Goal: Task Accomplishment & Management: Complete application form

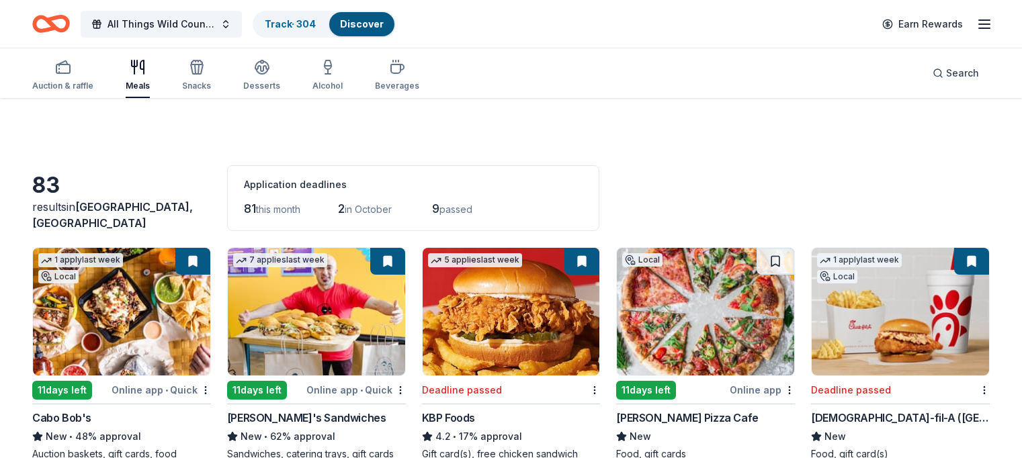
scroll to position [2408, 0]
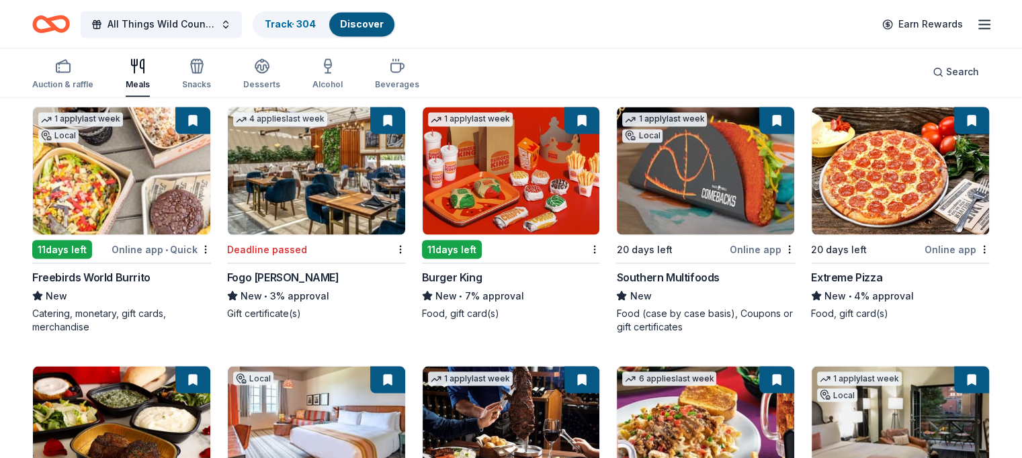
click at [542, 165] on img at bounding box center [511, 171] width 177 height 128
click at [714, 127] on img at bounding box center [705, 171] width 177 height 128
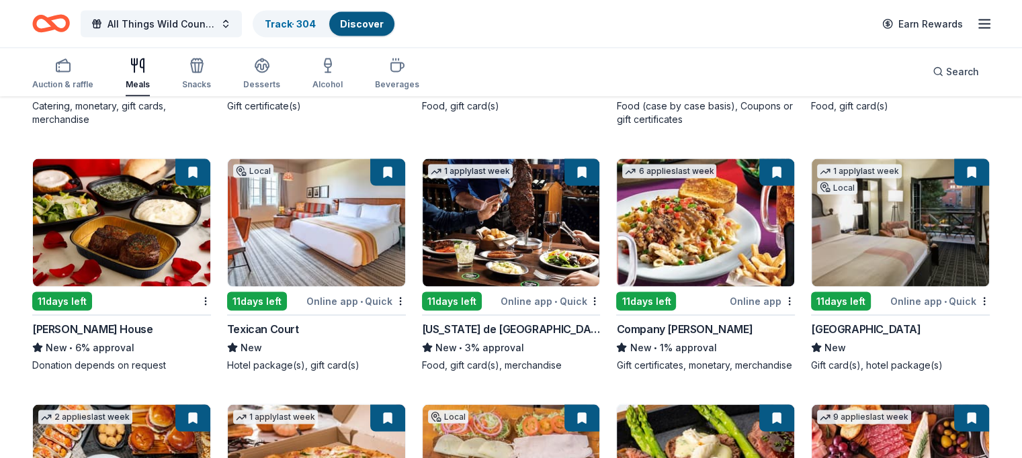
scroll to position [2615, 0]
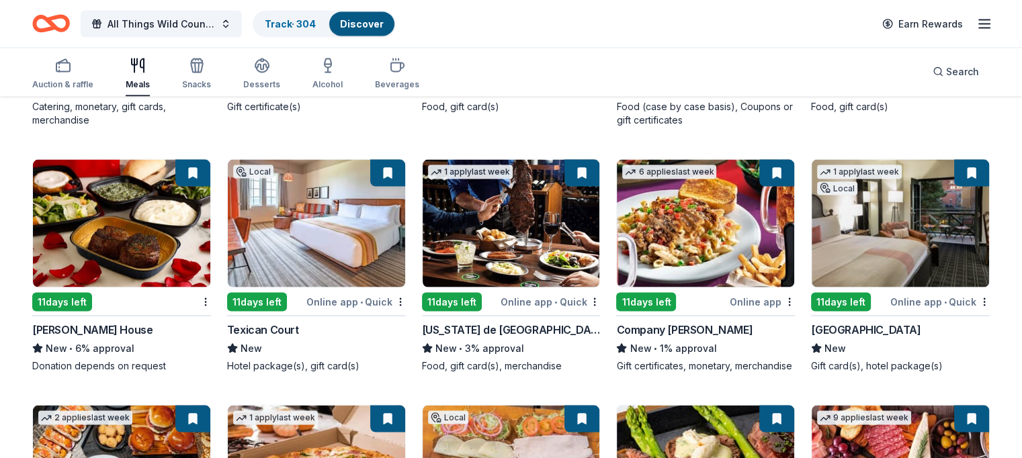
click at [868, 224] on img at bounding box center [900, 224] width 177 height 128
click at [300, 219] on img at bounding box center [316, 224] width 177 height 128
click at [495, 214] on img at bounding box center [511, 224] width 177 height 128
click at [517, 231] on img at bounding box center [511, 224] width 177 height 128
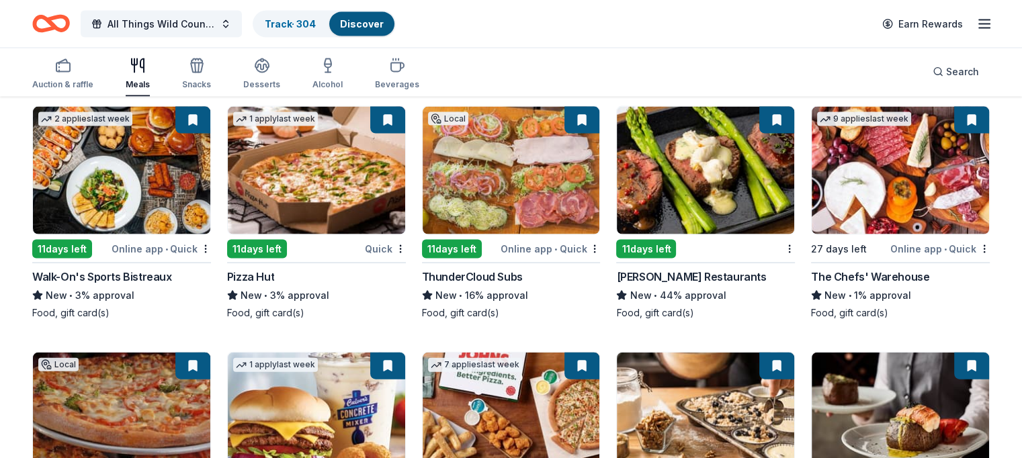
scroll to position [2895, 0]
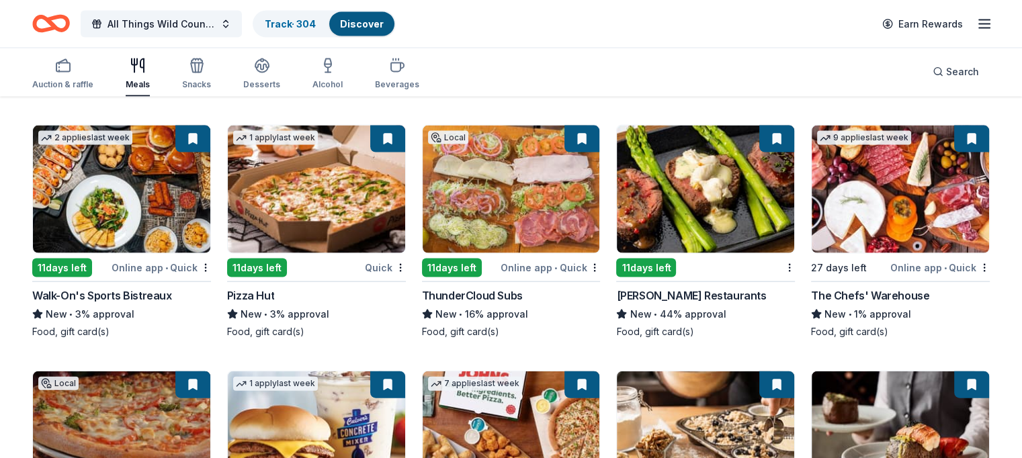
click at [542, 194] on img at bounding box center [511, 190] width 177 height 128
click at [489, 231] on img at bounding box center [511, 190] width 177 height 128
click at [685, 210] on img at bounding box center [705, 190] width 177 height 128
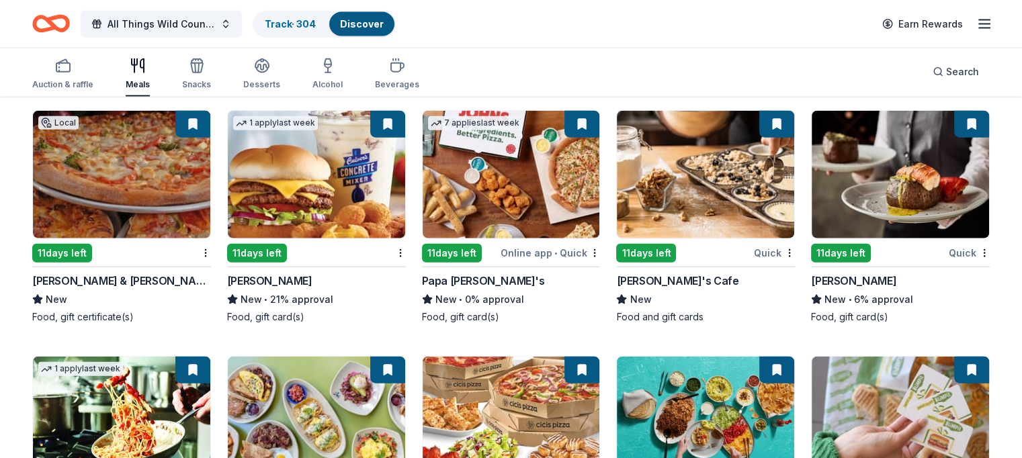
scroll to position [3386, 0]
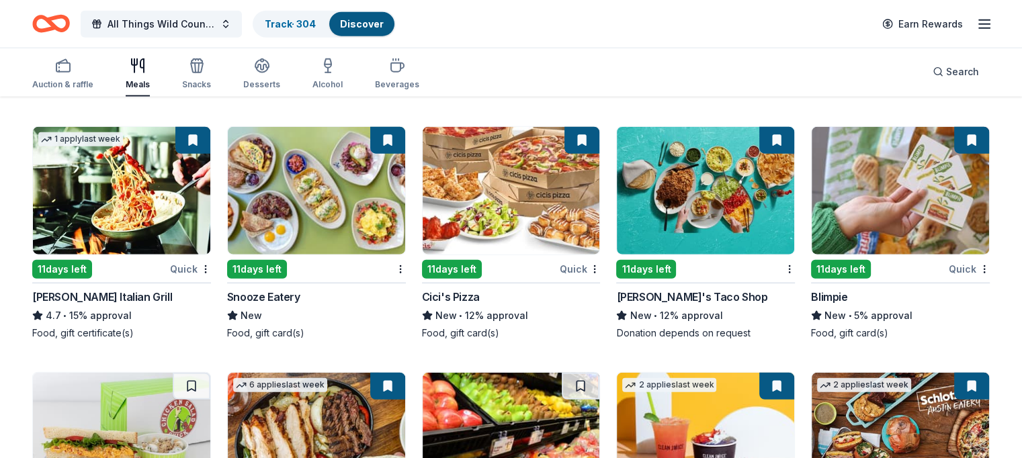
click at [146, 191] on img at bounding box center [121, 191] width 177 height 128
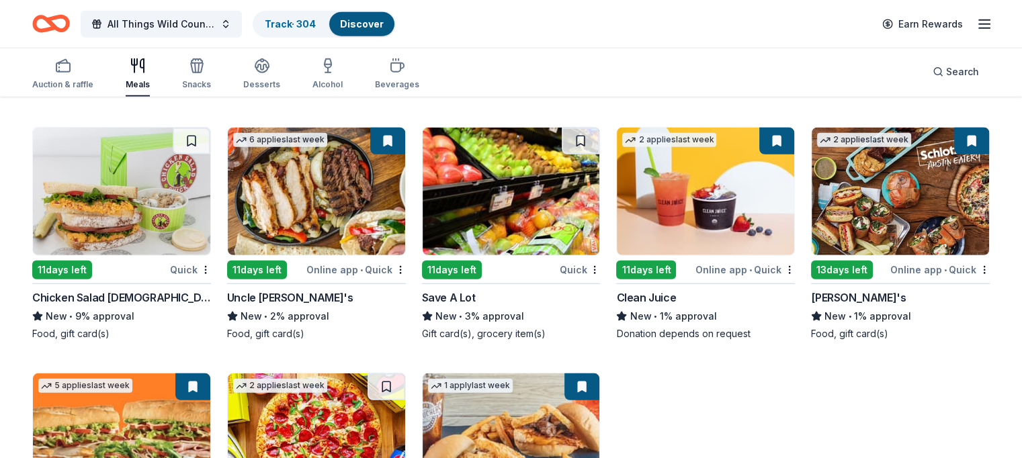
scroll to position [3637, 0]
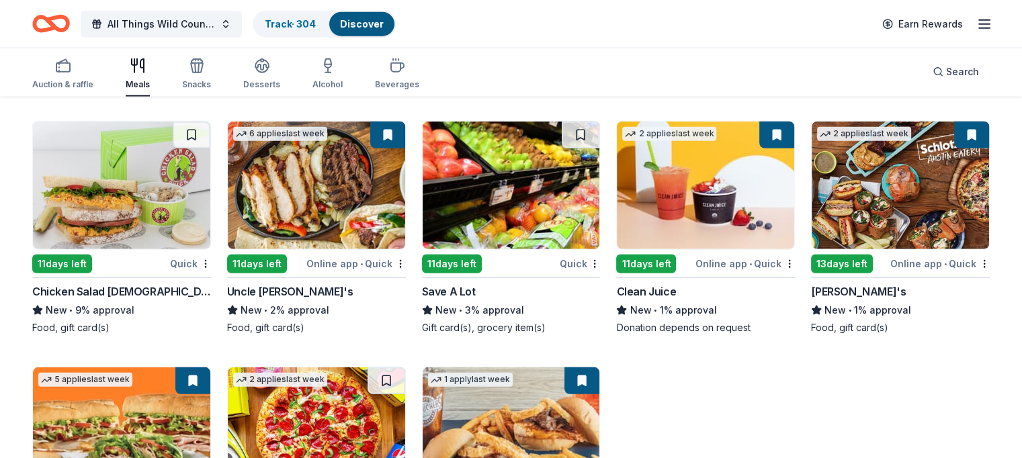
click at [825, 183] on img at bounding box center [900, 186] width 177 height 128
click at [136, 196] on img at bounding box center [121, 186] width 177 height 128
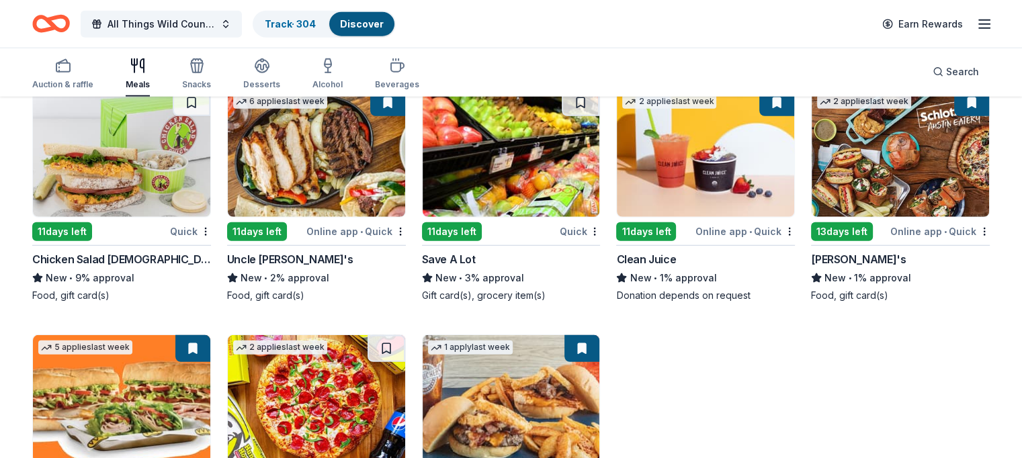
scroll to position [3797, 0]
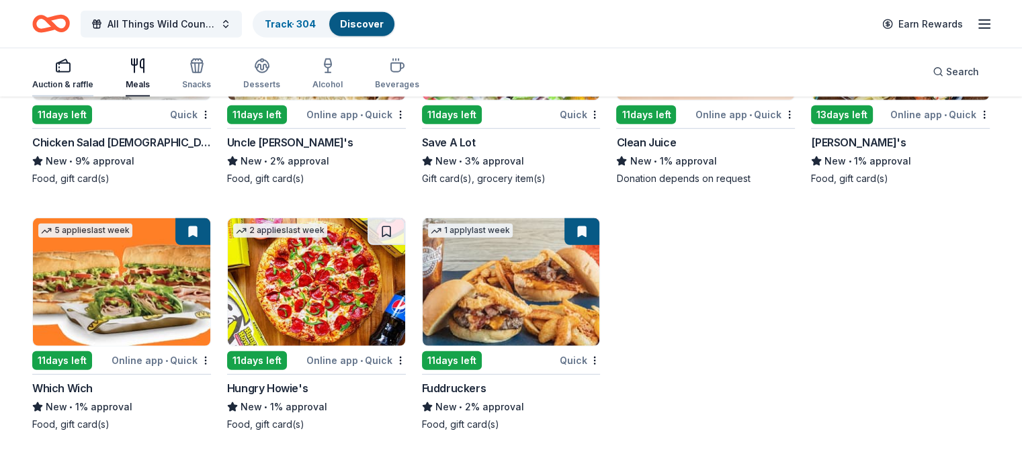
click at [71, 68] on icon "button" at bounding box center [63, 66] width 16 height 16
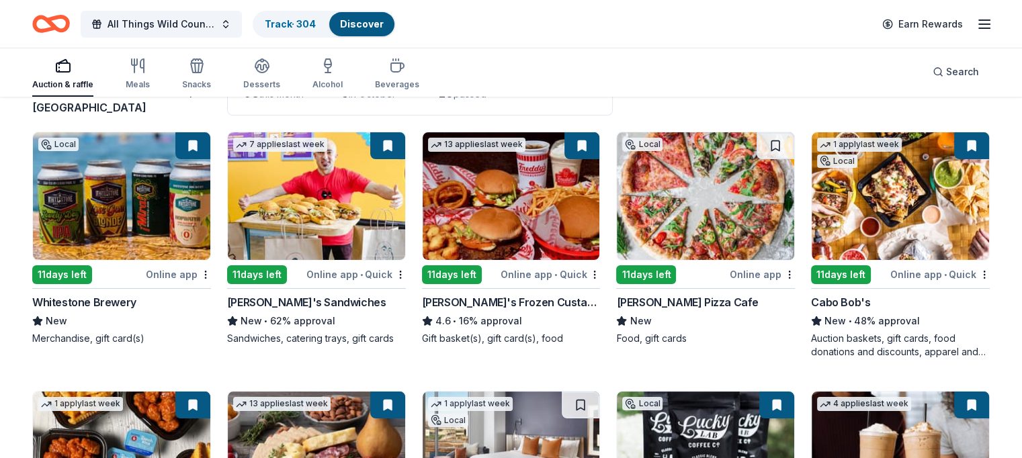
scroll to position [116, 0]
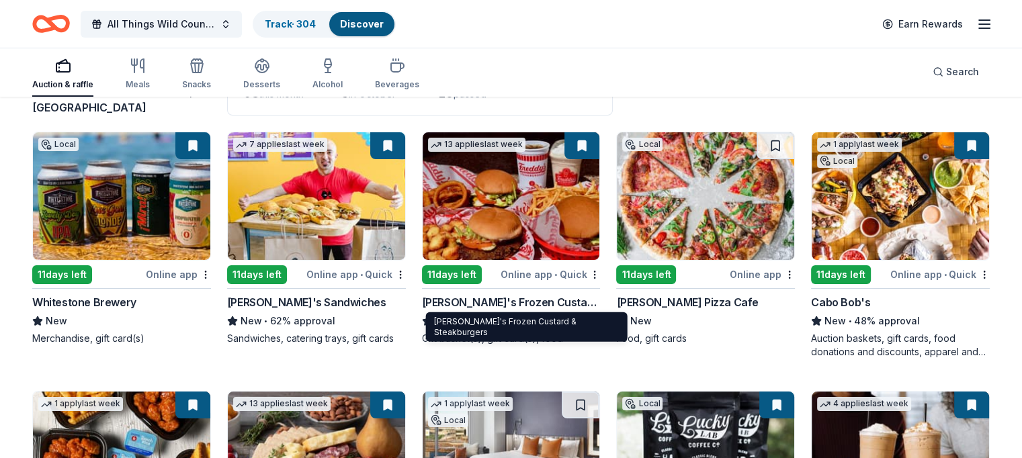
click at [75, 192] on img at bounding box center [121, 196] width 177 height 128
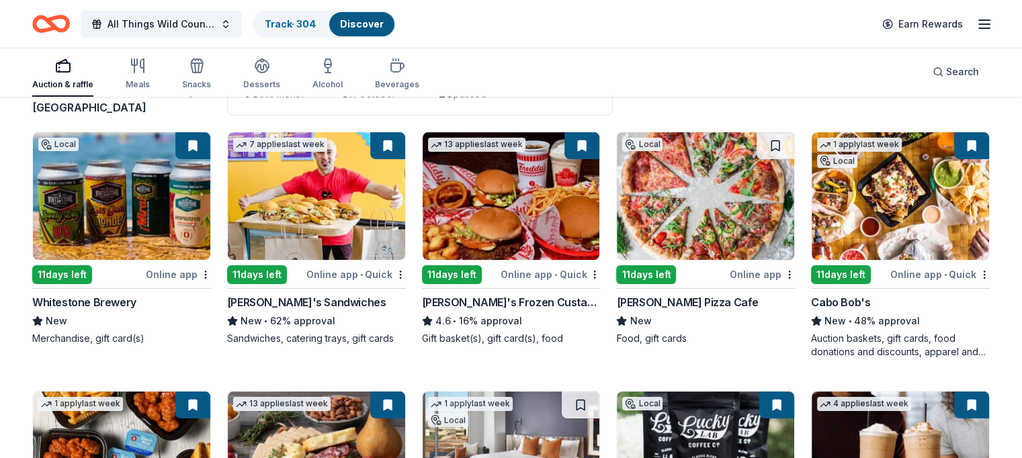
click at [282, 37] on div "Track · 304 Discover" at bounding box center [324, 24] width 143 height 27
click at [519, 196] on img at bounding box center [511, 196] width 177 height 128
click at [946, 71] on span "Search" at bounding box center [962, 72] width 33 height 16
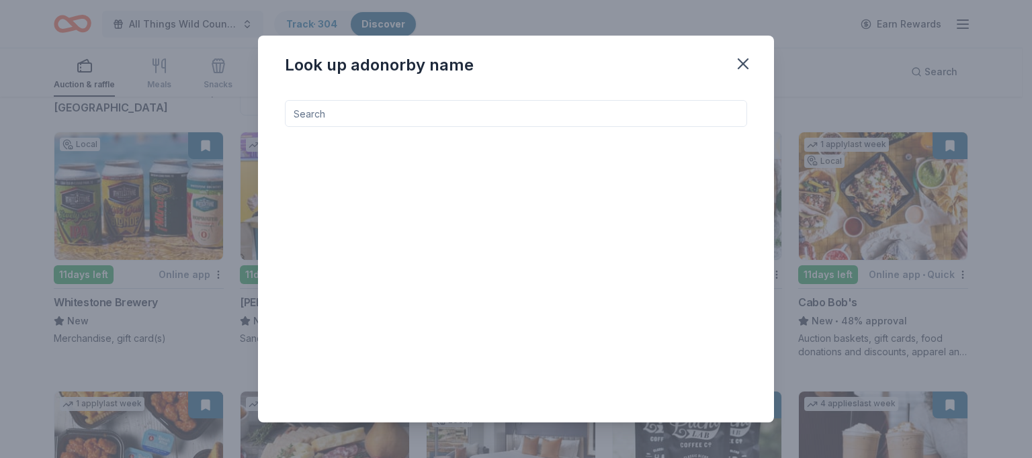
click at [390, 110] on input at bounding box center [516, 113] width 462 height 27
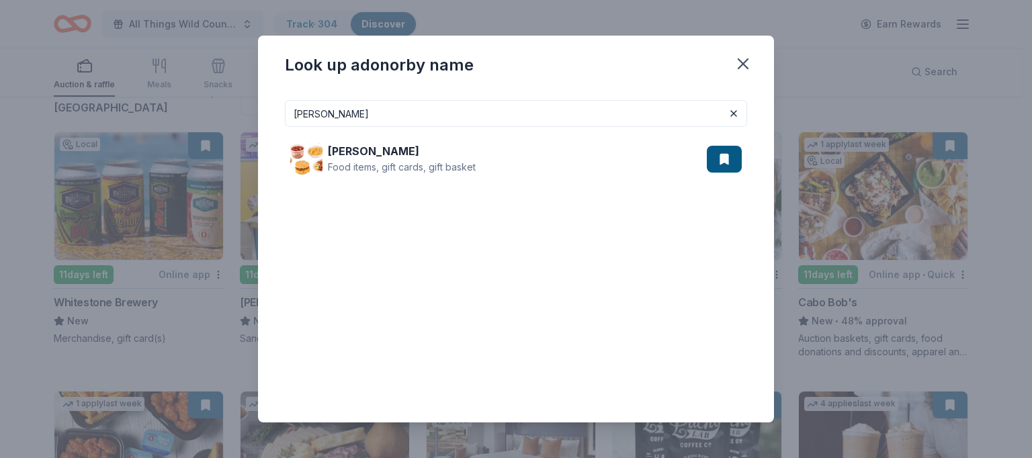
type input "bill miller"
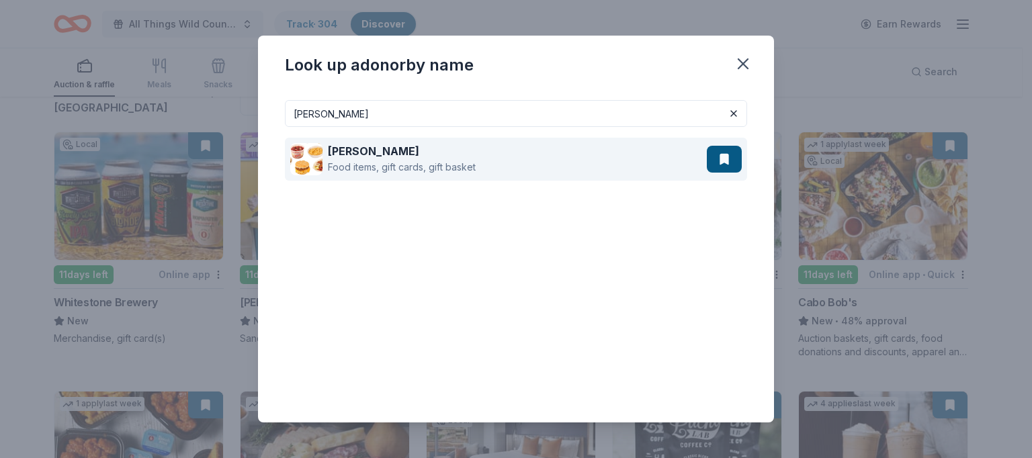
click at [372, 165] on div "Food items, gift cards, gift basket" at bounding box center [402, 167] width 148 height 16
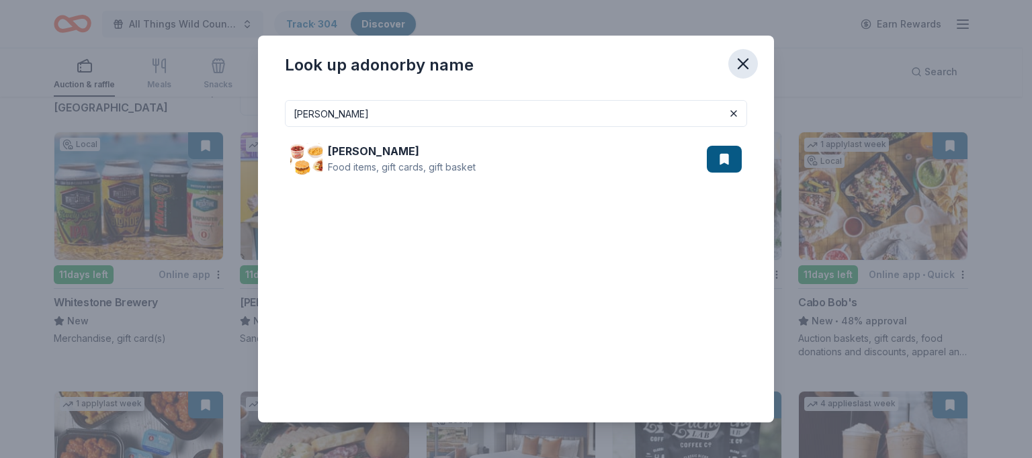
click at [741, 60] on icon "button" at bounding box center [743, 63] width 9 height 9
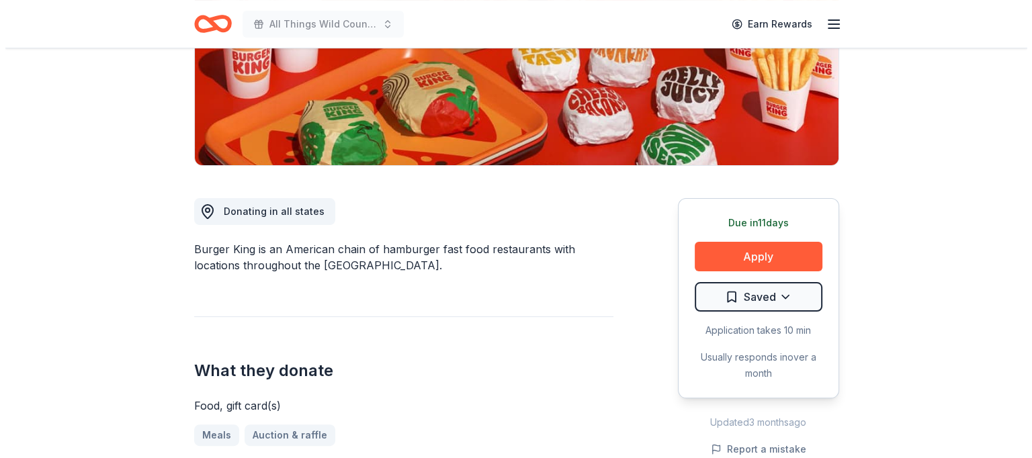
scroll to position [276, 0]
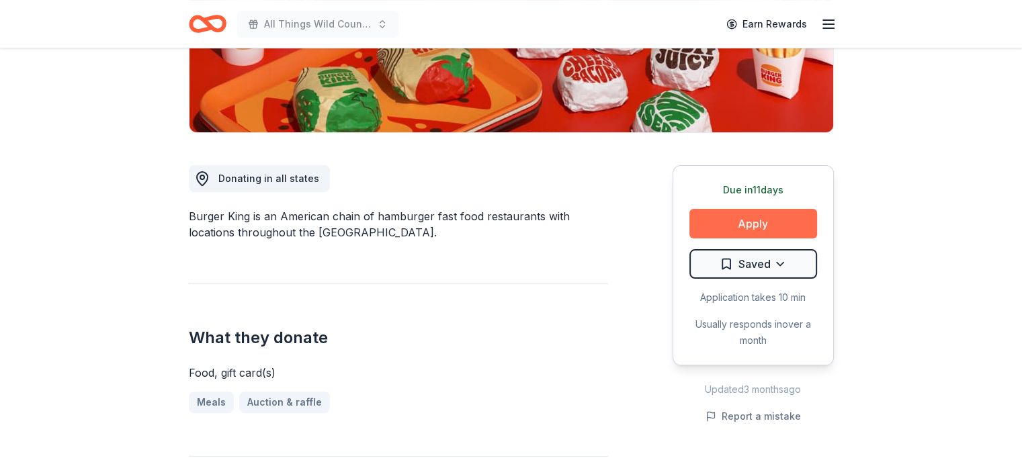
click at [743, 224] on button "Apply" at bounding box center [753, 224] width 128 height 30
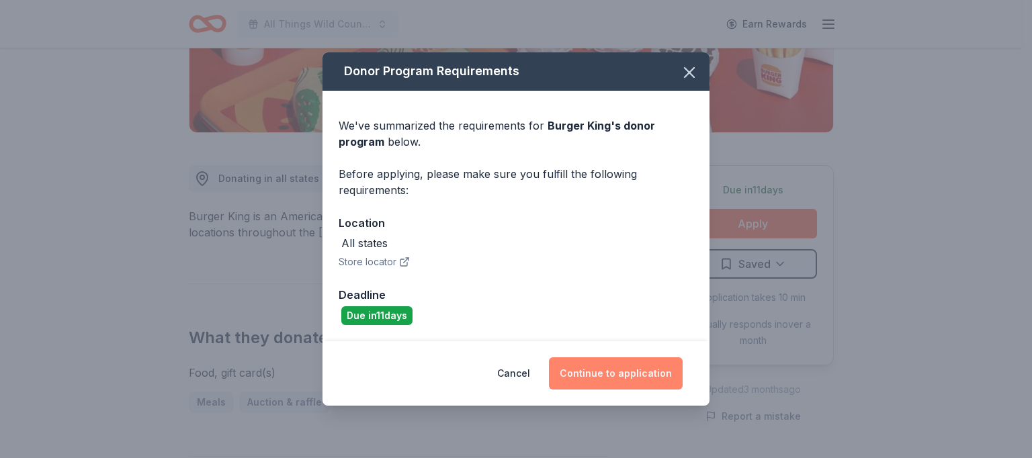
click at [621, 376] on button "Continue to application" at bounding box center [616, 374] width 134 height 32
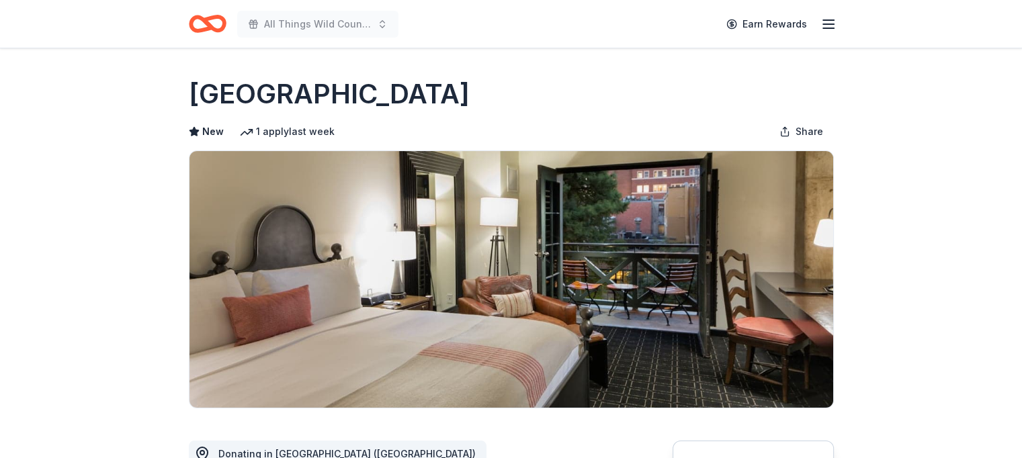
scroll to position [401, 0]
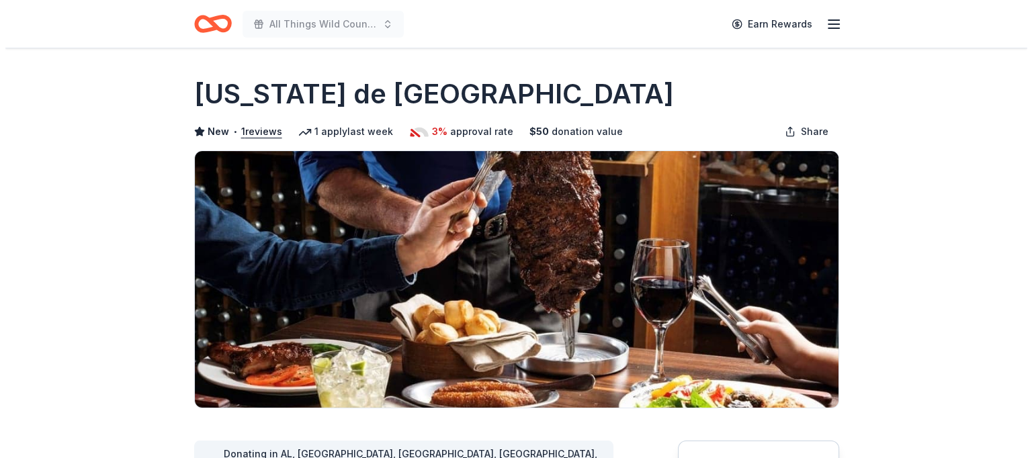
scroll to position [401, 0]
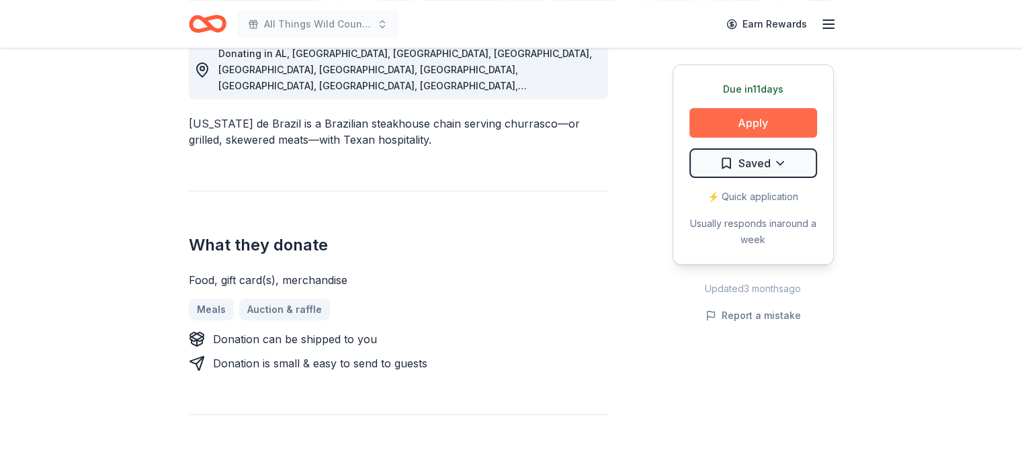
click at [720, 127] on button "Apply" at bounding box center [753, 123] width 128 height 30
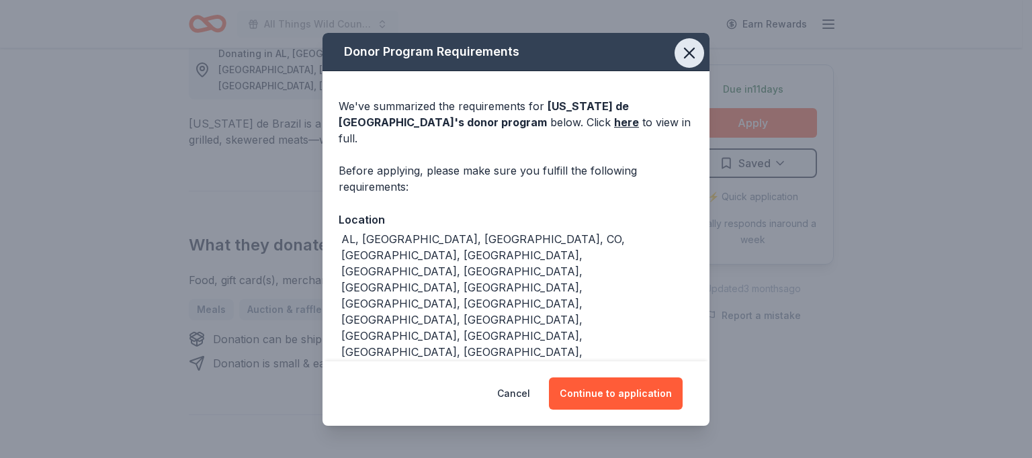
click at [683, 62] on icon "button" at bounding box center [689, 53] width 19 height 19
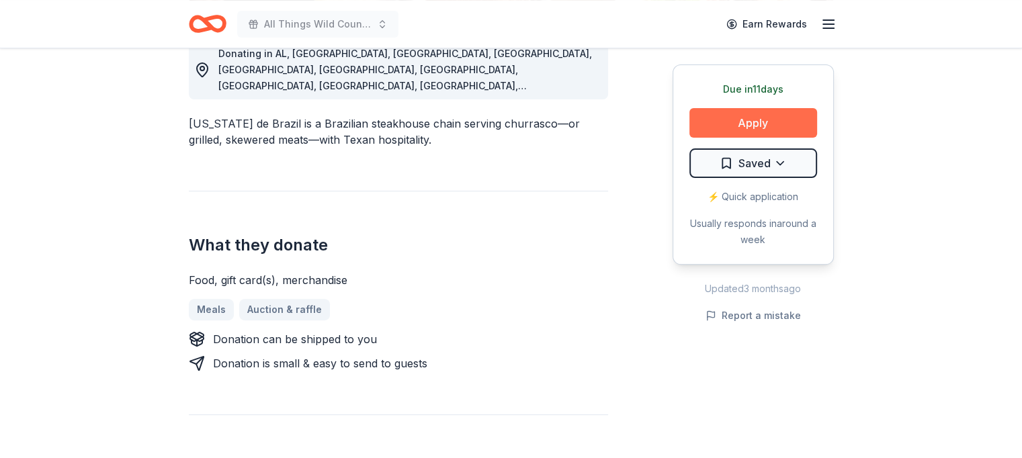
click at [737, 112] on button "Apply" at bounding box center [753, 123] width 128 height 30
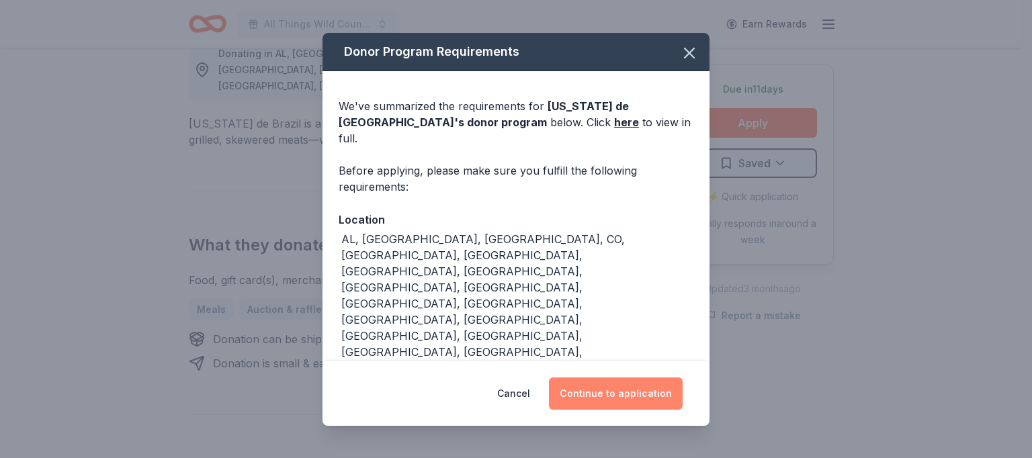
click at [636, 378] on button "Continue to application" at bounding box center [616, 394] width 134 height 32
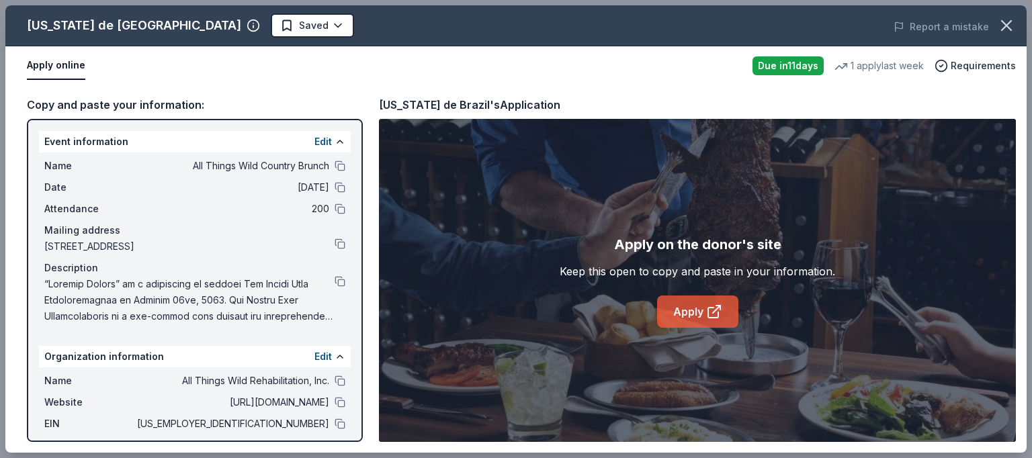
click at [706, 311] on icon at bounding box center [714, 312] width 16 height 16
drag, startPoint x: 383, startPoint y: 103, endPoint x: 428, endPoint y: 106, distance: 45.1
click at [428, 106] on div "Texas de Brazil's Application" at bounding box center [469, 104] width 181 height 17
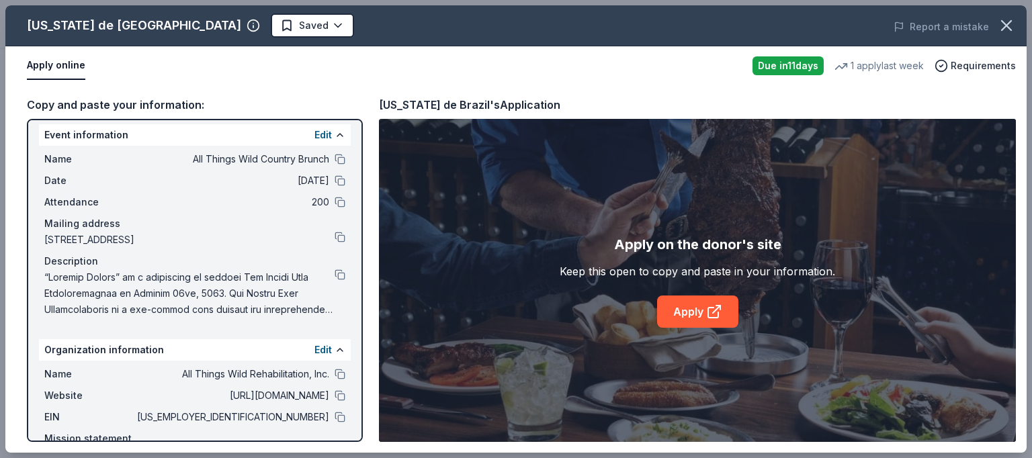
scroll to position [0, 0]
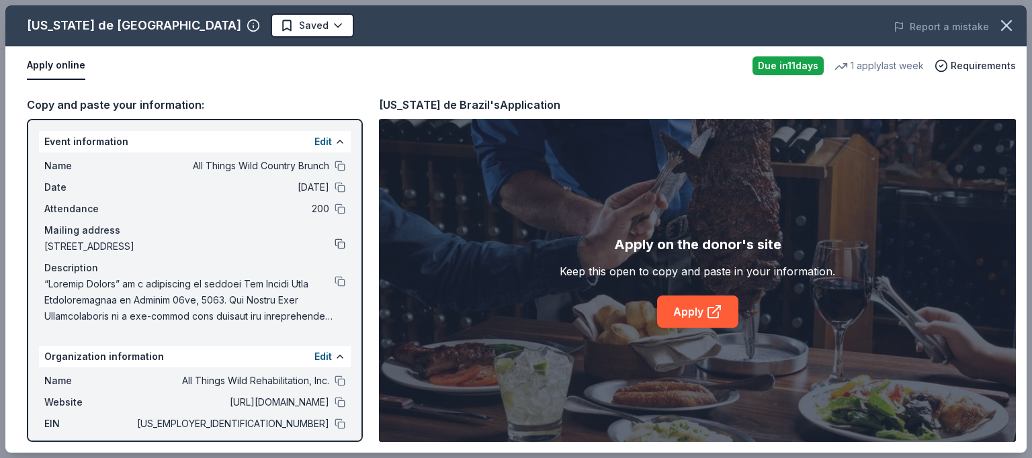
click at [335, 241] on button at bounding box center [340, 244] width 11 height 11
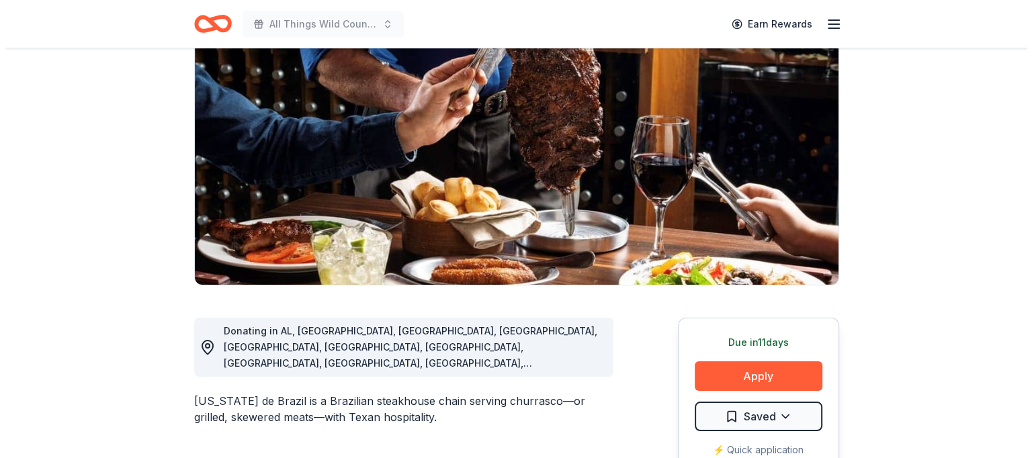
scroll to position [194, 0]
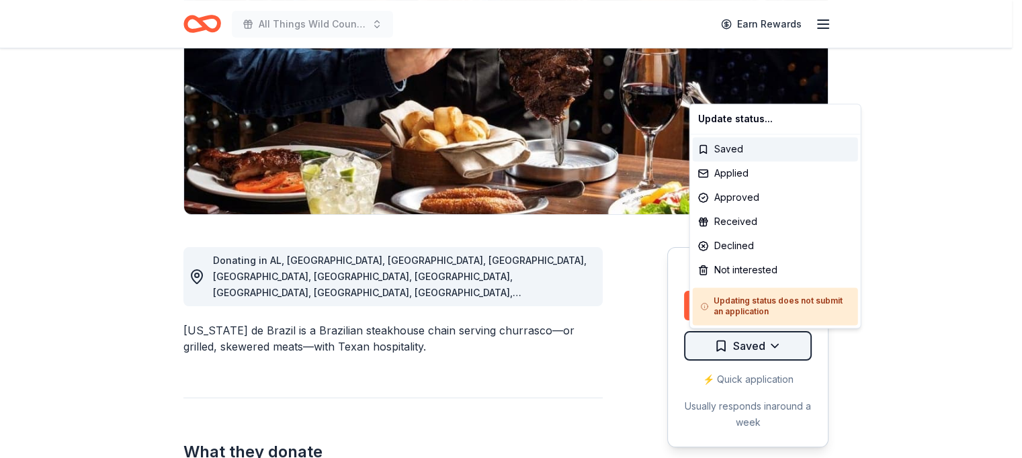
click at [787, 265] on html "All Things Wild Country Brunch Earn Rewards Due [DATE] Share [US_STATE][GEOGRAP…" at bounding box center [511, 35] width 1022 height 458
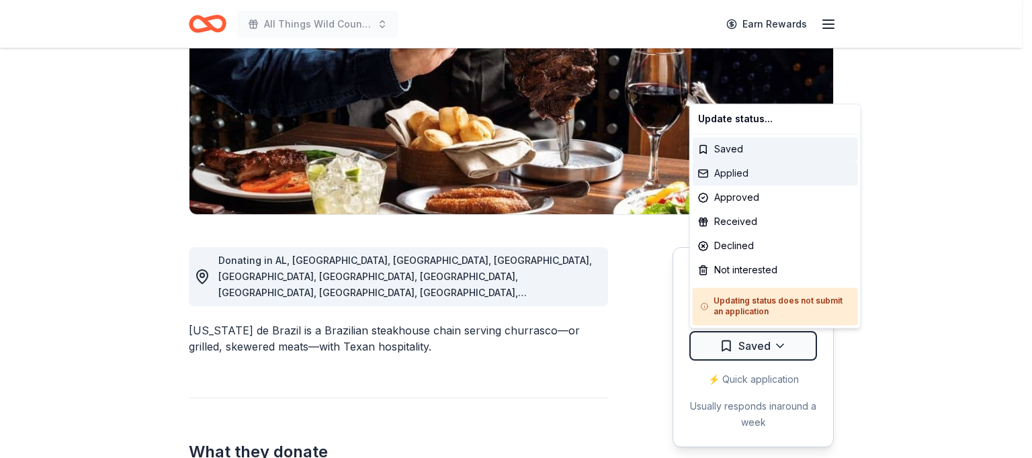
click at [730, 175] on div "Applied" at bounding box center [775, 173] width 165 height 24
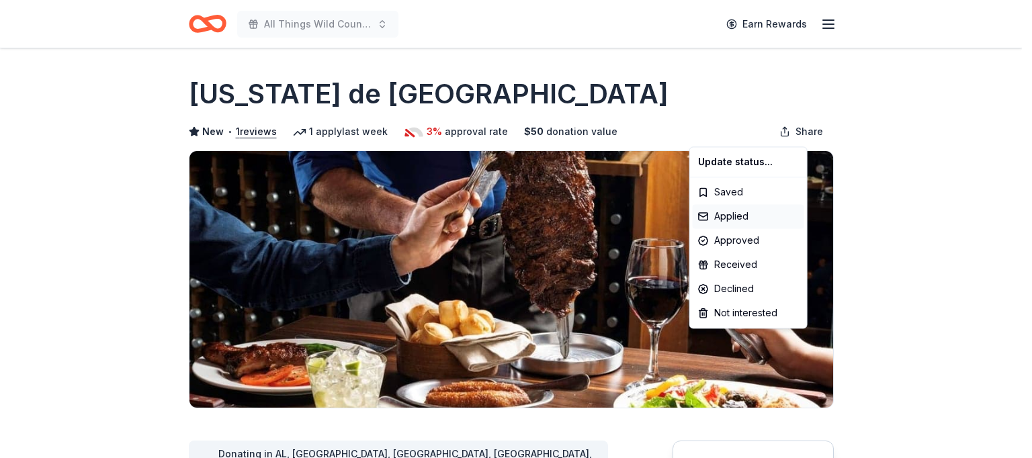
scroll to position [0, 0]
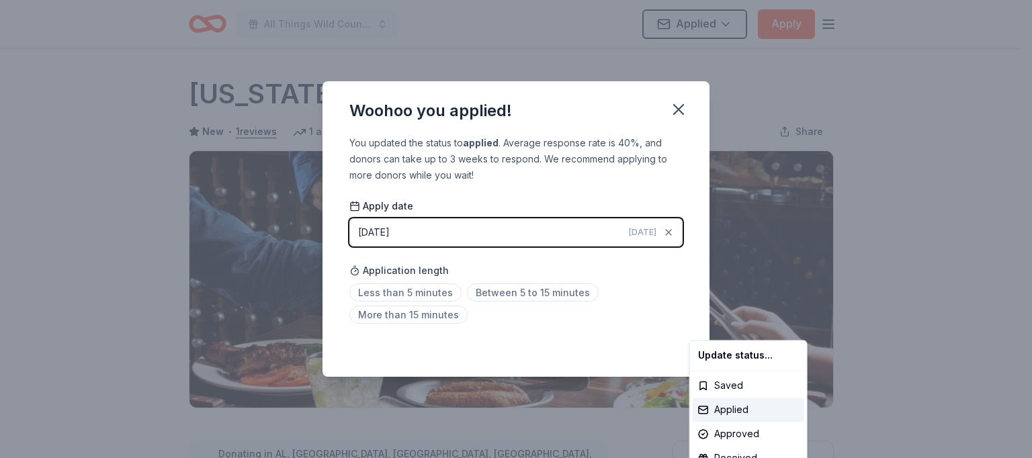
click at [382, 315] on html "All Things Wild Country Brunch Applied Apply Due in 11 days Share Texas de Braz…" at bounding box center [516, 229] width 1032 height 458
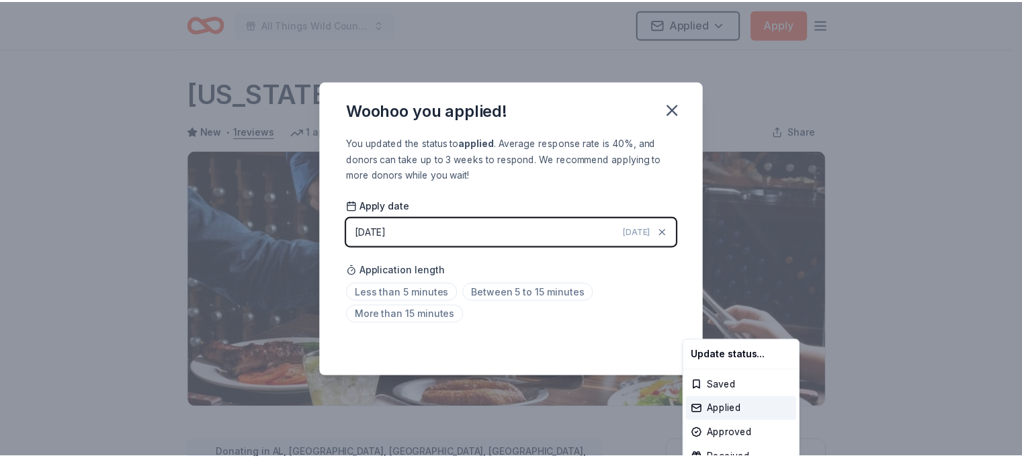
scroll to position [310, 0]
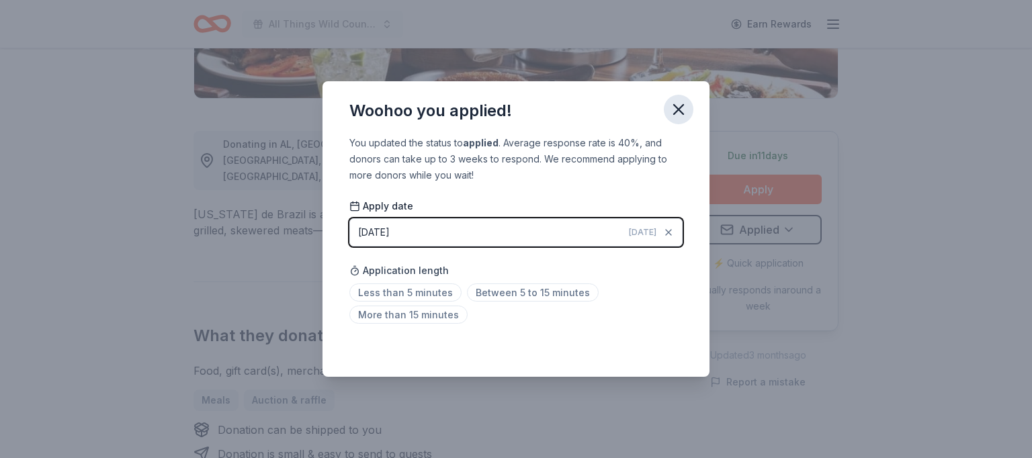
click at [678, 108] on icon "button" at bounding box center [678, 109] width 9 height 9
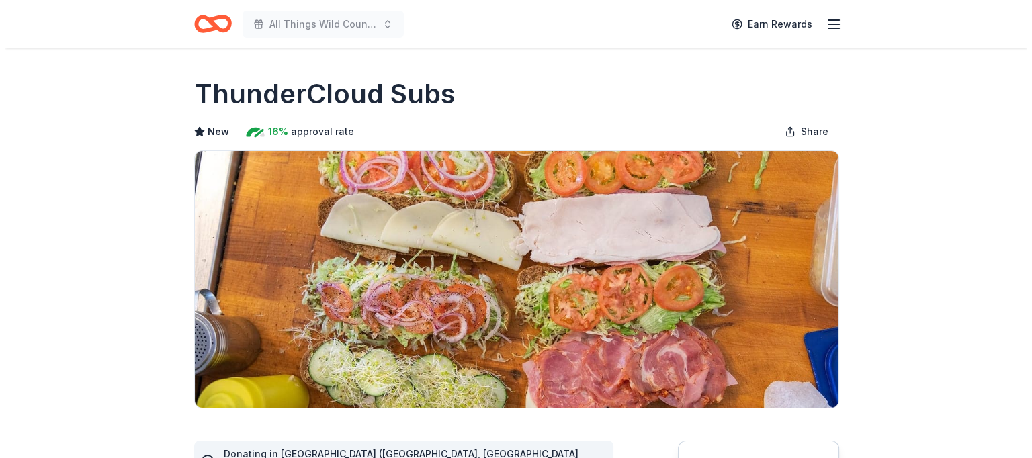
scroll to position [401, 0]
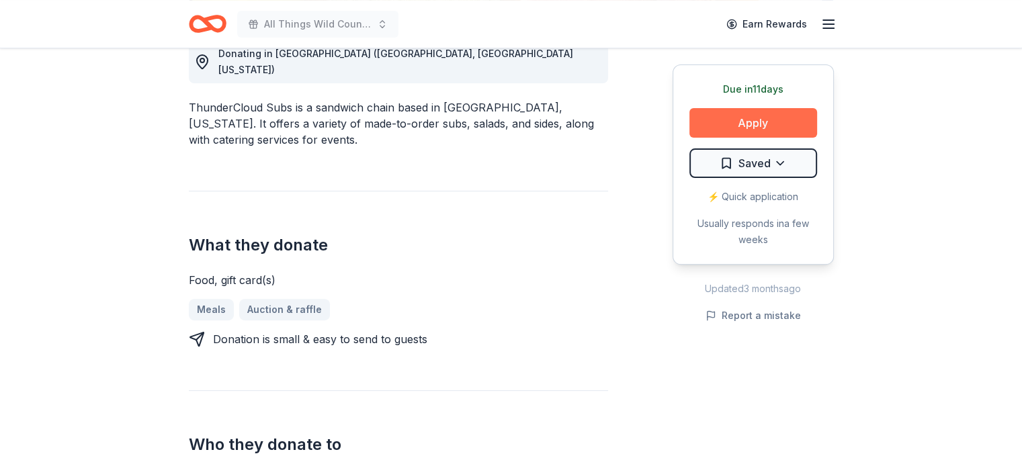
click at [739, 113] on button "Apply" at bounding box center [753, 123] width 128 height 30
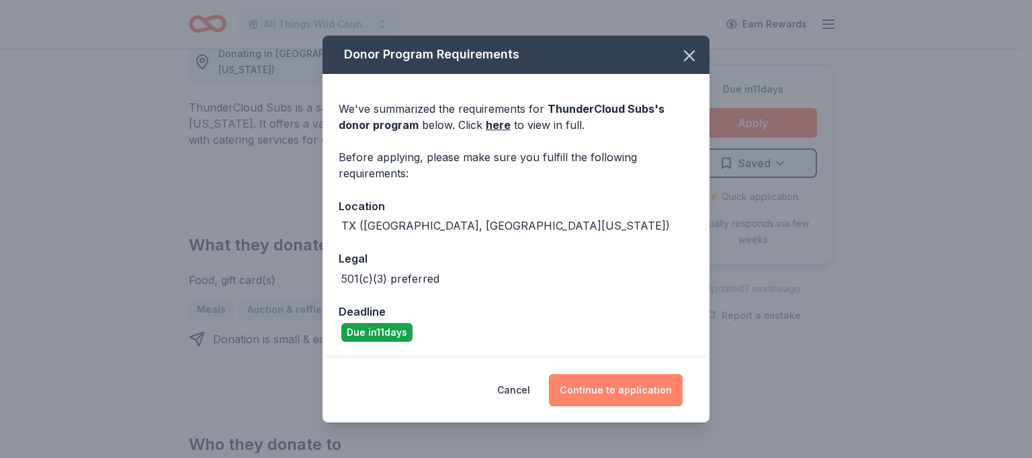
click at [593, 385] on button "Continue to application" at bounding box center [616, 390] width 134 height 32
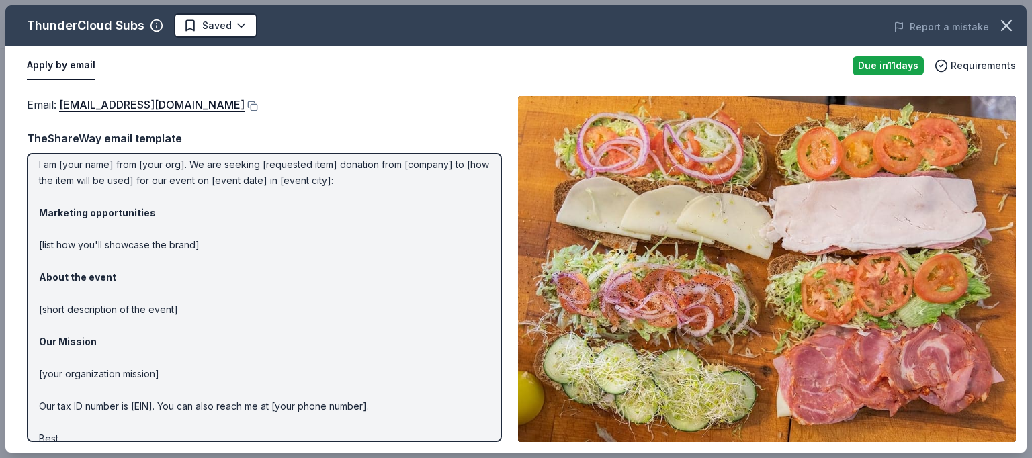
scroll to position [0, 0]
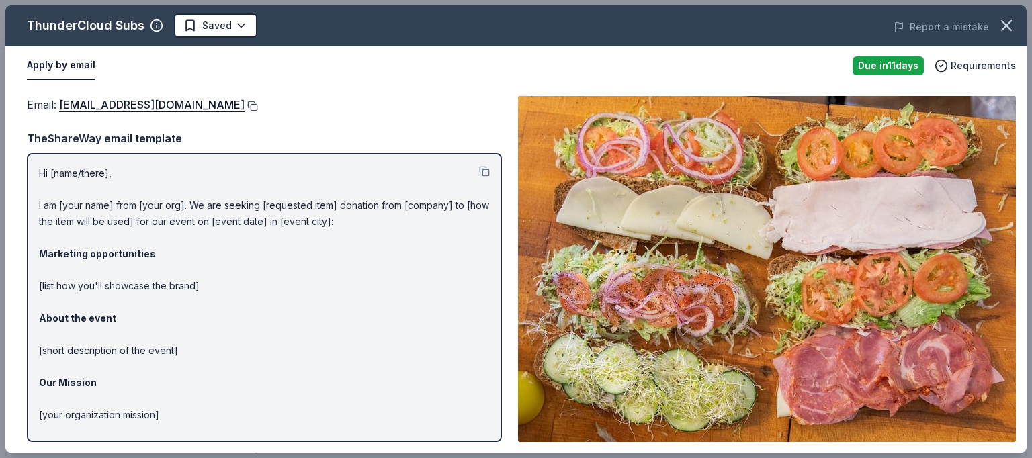
click at [245, 103] on button at bounding box center [251, 106] width 13 height 11
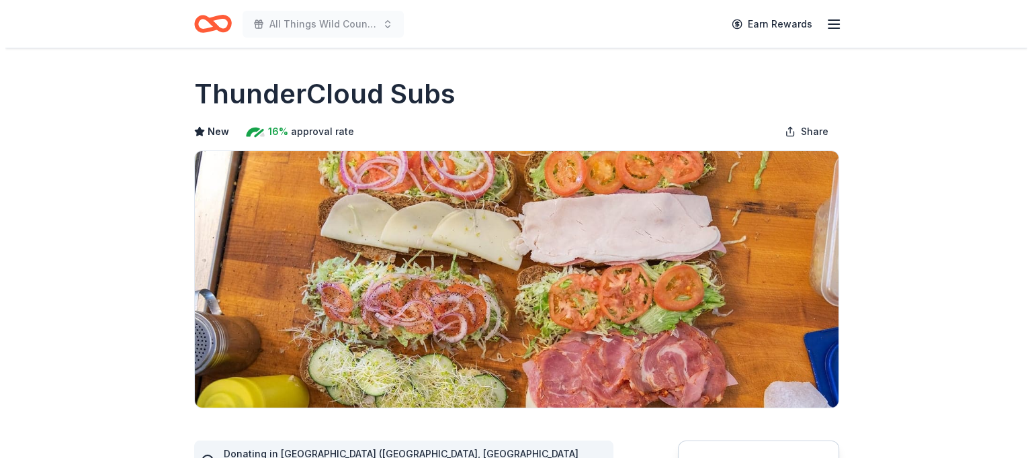
scroll to position [401, 0]
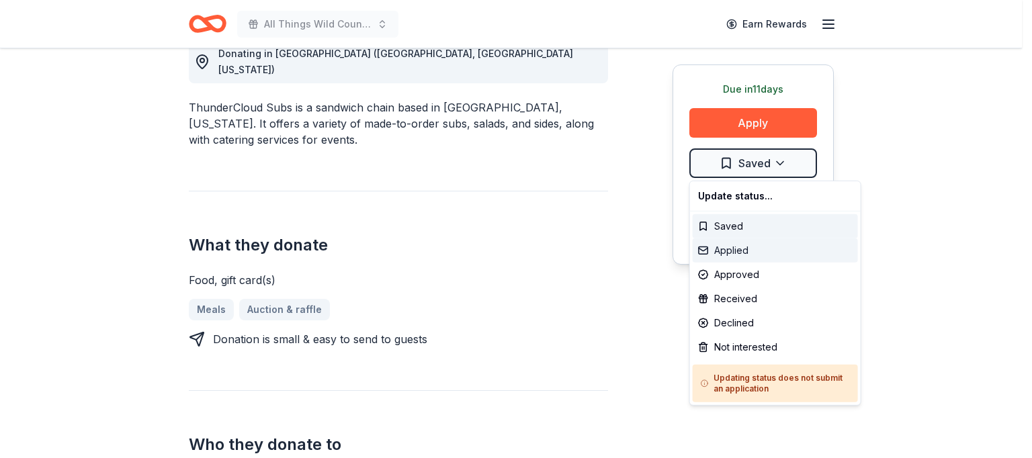
click at [714, 252] on div "Applied" at bounding box center [775, 251] width 165 height 24
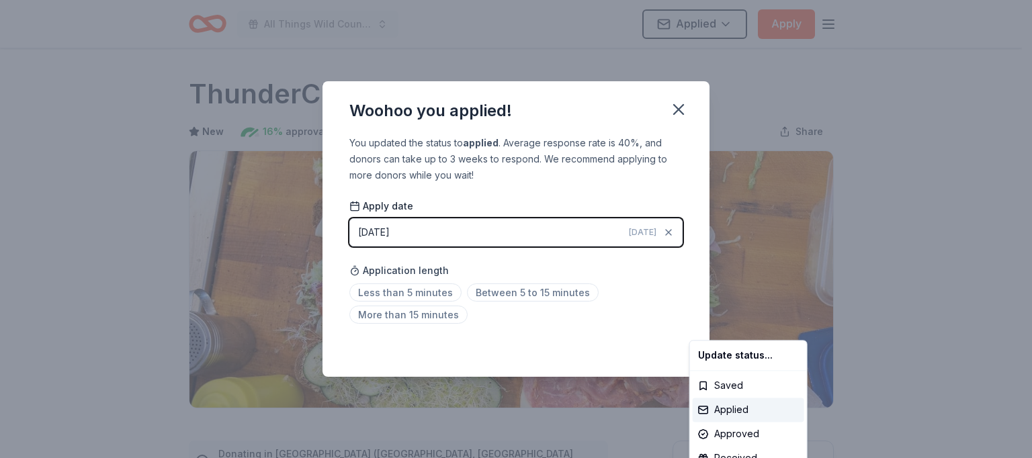
click at [509, 290] on html "All Things Wild Country Brunch Applied Apply Due [DATE] Share ThunderCloud Subs…" at bounding box center [516, 229] width 1032 height 458
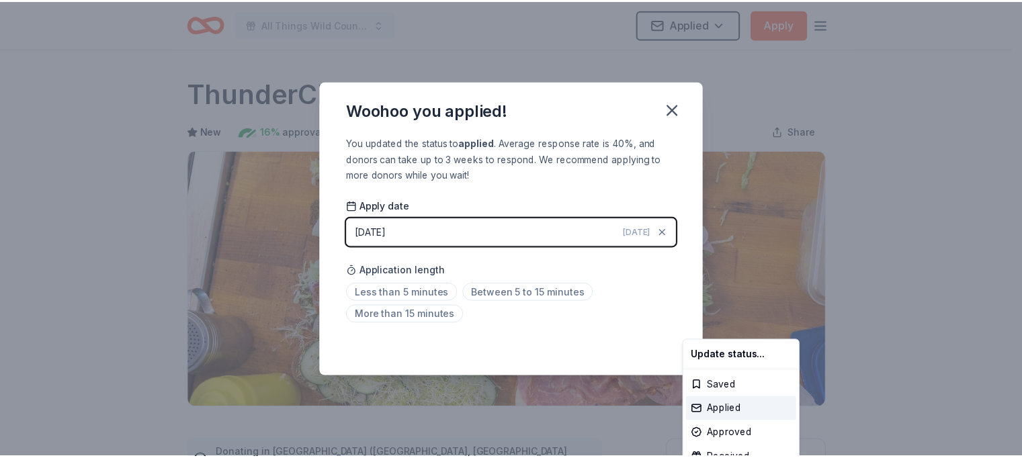
scroll to position [310, 0]
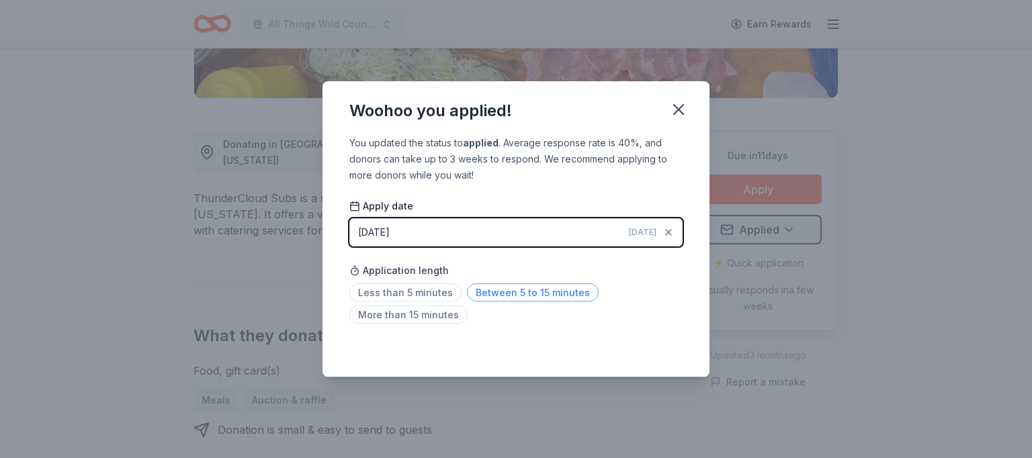
click at [544, 291] on span "Between 5 to 15 minutes" at bounding box center [533, 293] width 132 height 18
click at [678, 110] on icon "button" at bounding box center [678, 109] width 9 height 9
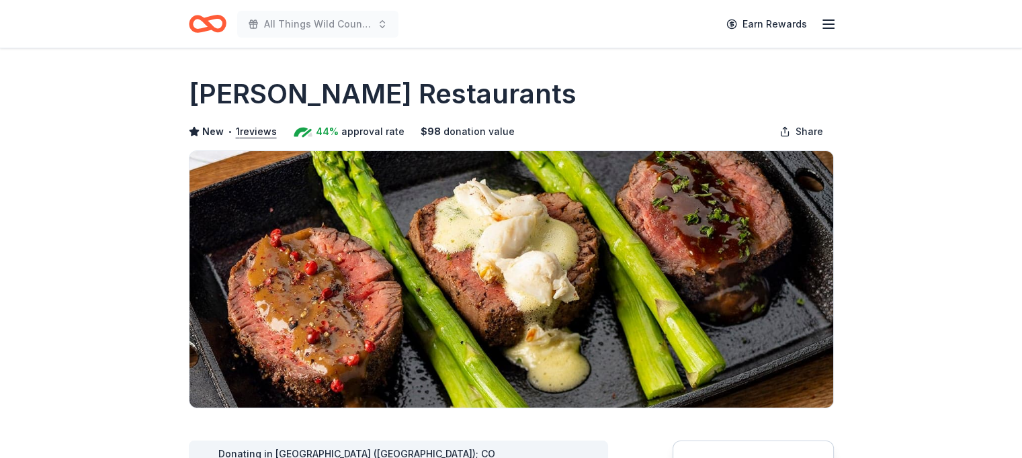
scroll to position [401, 0]
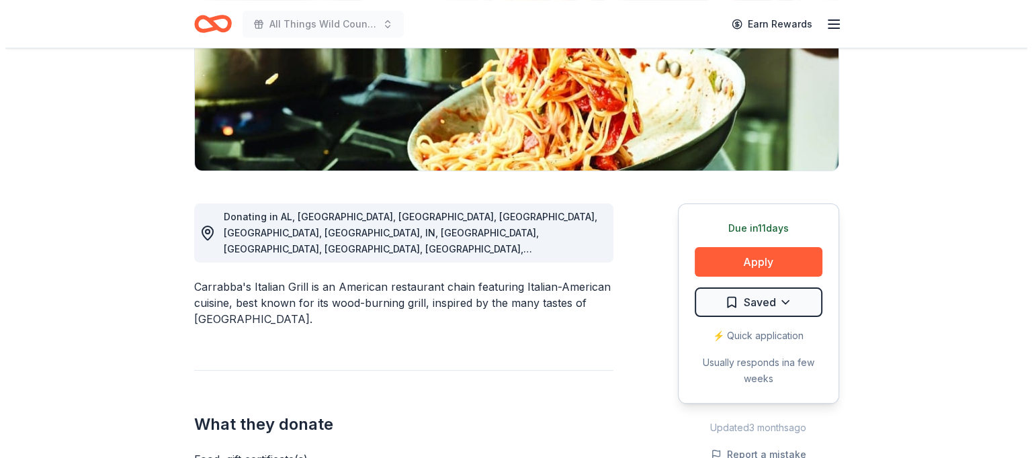
scroll to position [241, 0]
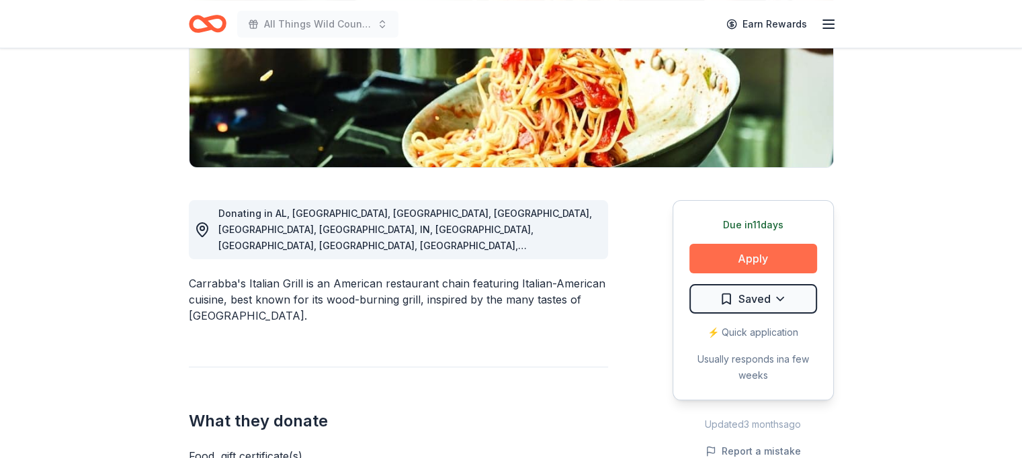
click at [743, 258] on button "Apply" at bounding box center [753, 259] width 128 height 30
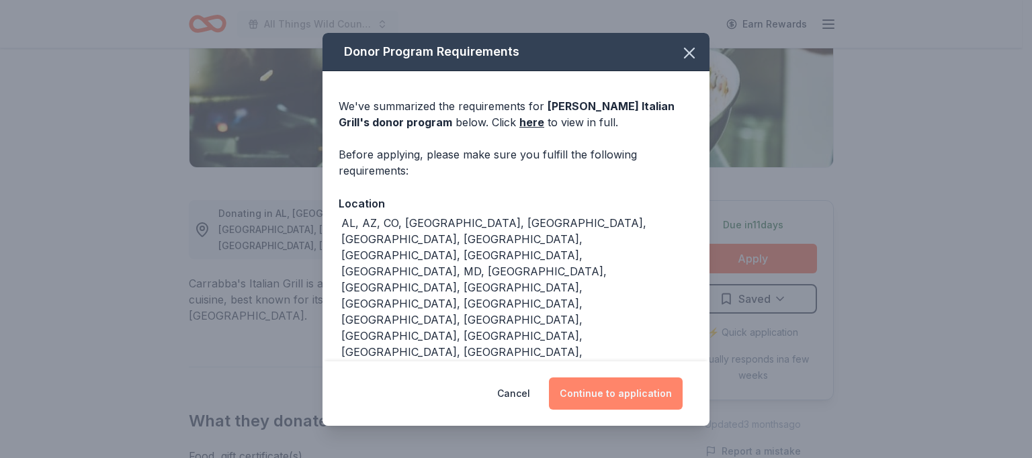
click at [616, 387] on button "Continue to application" at bounding box center [616, 394] width 134 height 32
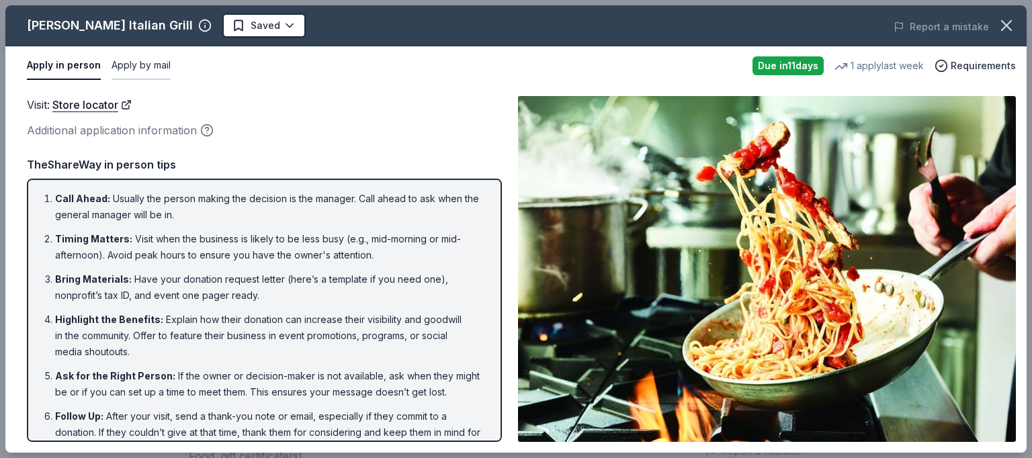
click at [134, 67] on button "Apply by mail" at bounding box center [141, 66] width 59 height 28
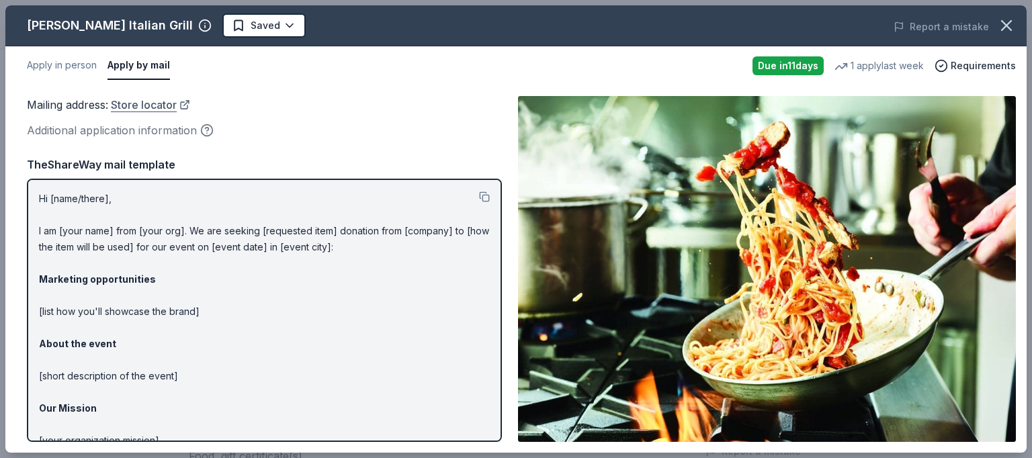
click at [156, 104] on link "Store locator" at bounding box center [150, 104] width 79 height 17
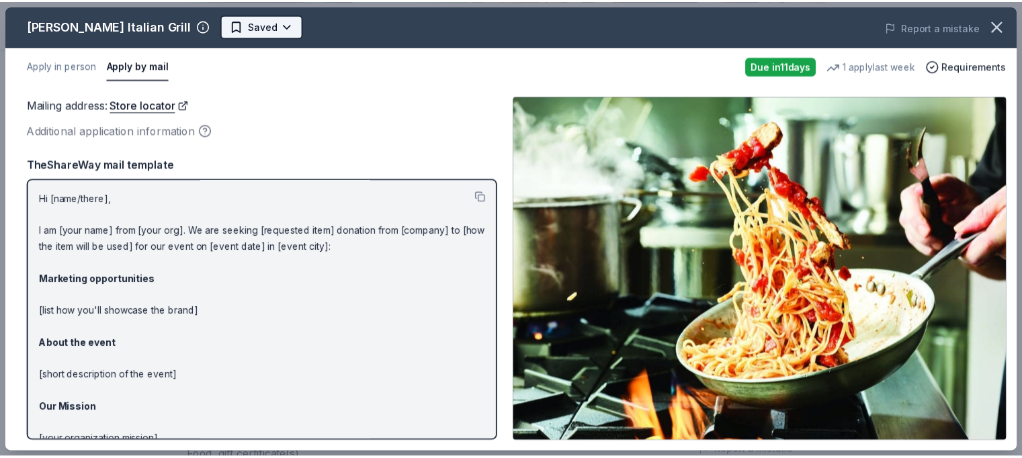
scroll to position [0, 0]
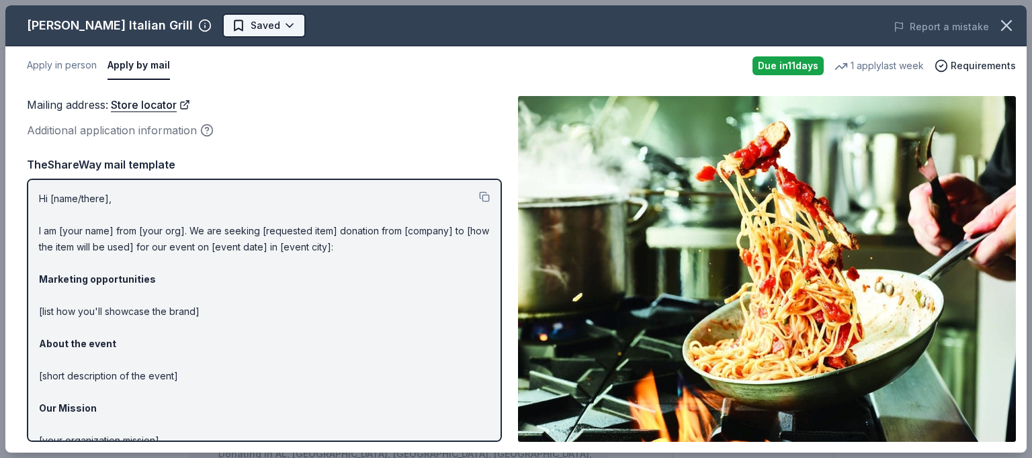
click at [255, 28] on body "All Things Wild Country Brunch Earn Rewards Due in 11 days Share Carrabba's Ita…" at bounding box center [511, 229] width 1022 height 458
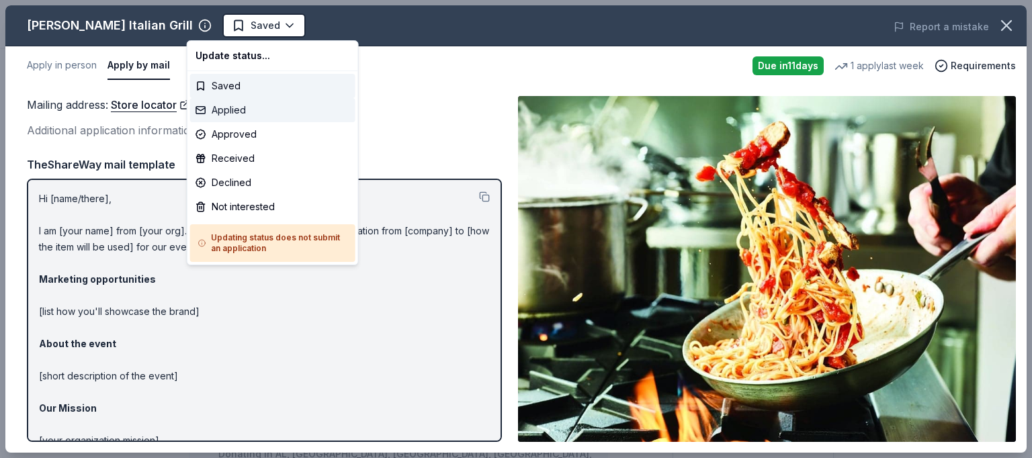
click at [233, 106] on div "Applied" at bounding box center [272, 110] width 165 height 24
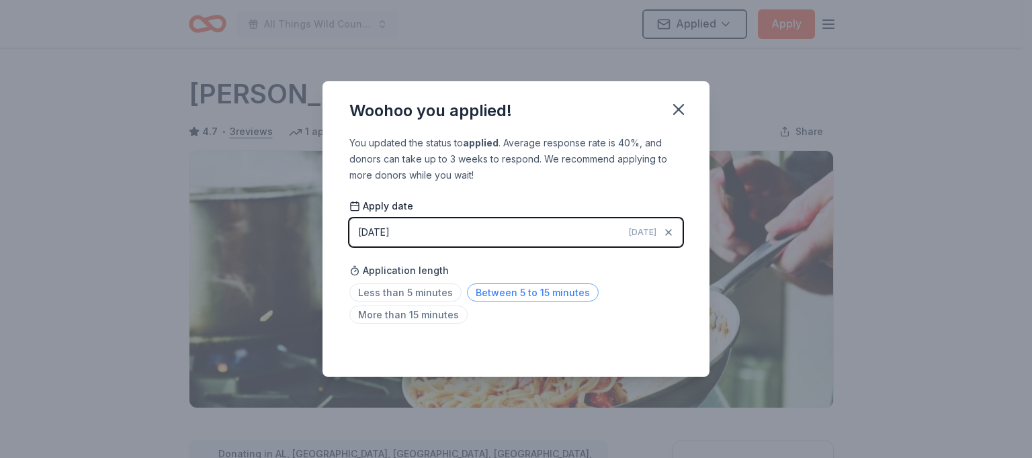
click at [512, 292] on span "Between 5 to 15 minutes" at bounding box center [533, 293] width 132 height 18
click at [678, 106] on icon "button" at bounding box center [678, 109] width 19 height 19
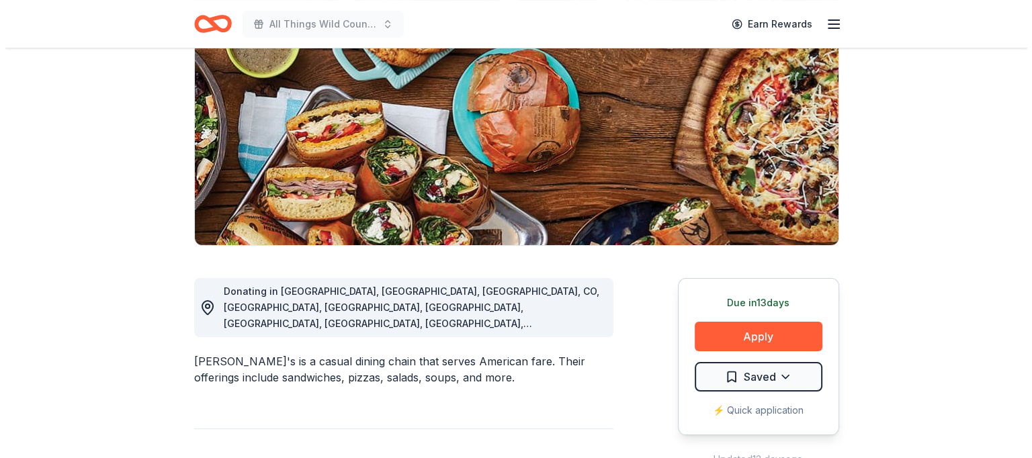
scroll to position [253, 0]
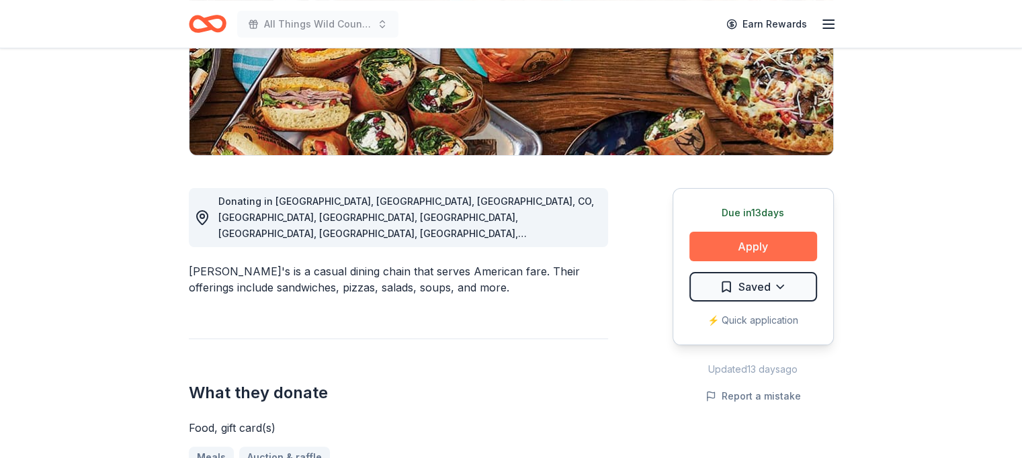
click at [755, 245] on button "Apply" at bounding box center [753, 247] width 128 height 30
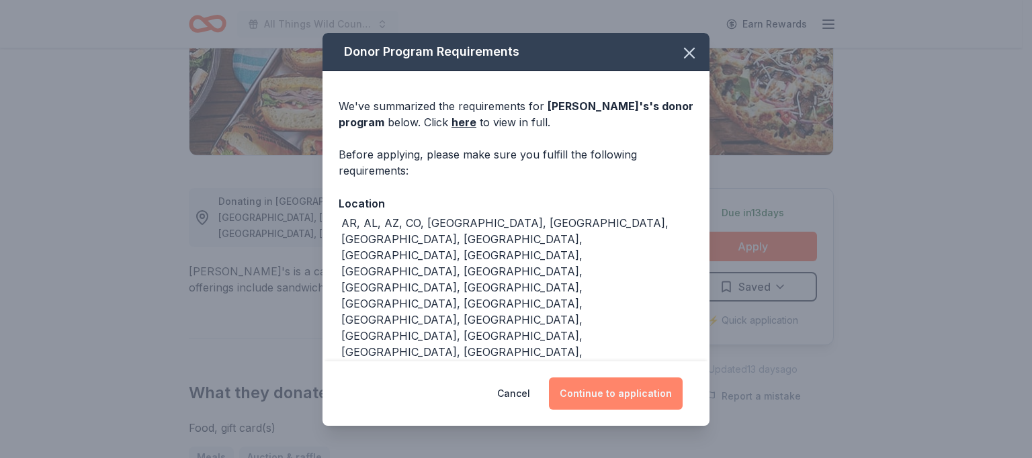
click at [629, 382] on button "Continue to application" at bounding box center [616, 394] width 134 height 32
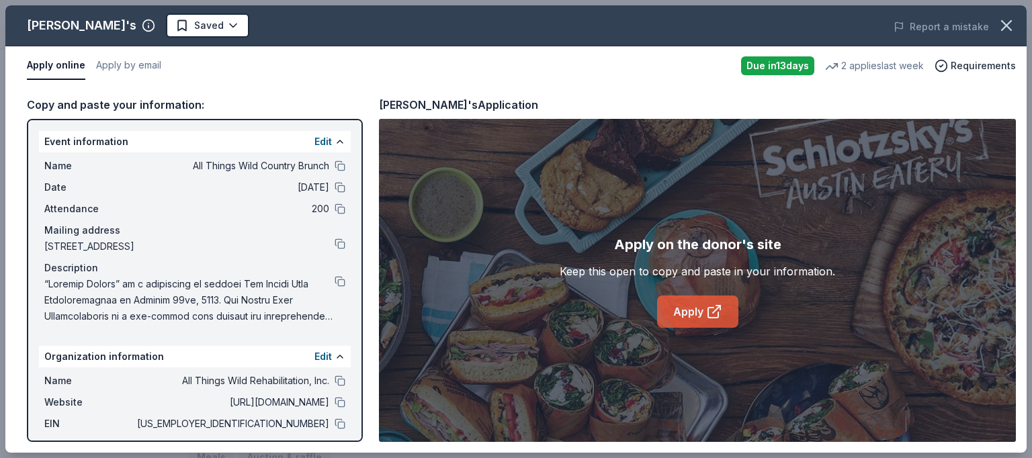
click at [693, 311] on link "Apply" at bounding box center [697, 312] width 81 height 32
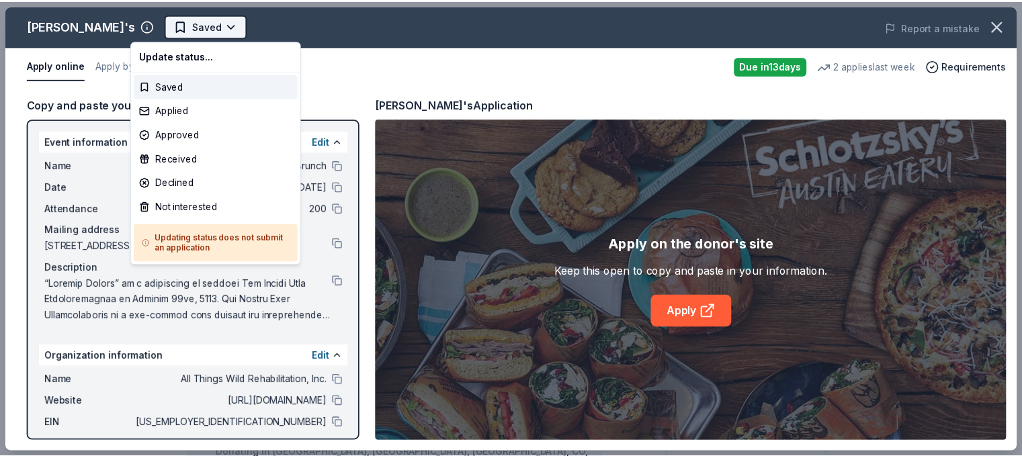
scroll to position [0, 0]
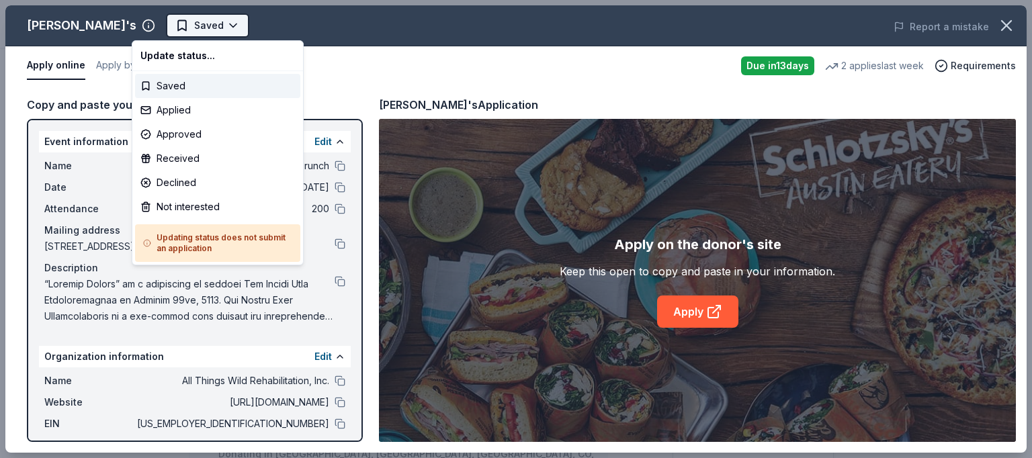
click at [195, 25] on html "All Things Wild Country Brunch Saved Apply Due in 13 days Share Schlotzsky's Ne…" at bounding box center [516, 229] width 1032 height 458
click at [175, 108] on div "Applied" at bounding box center [217, 110] width 165 height 24
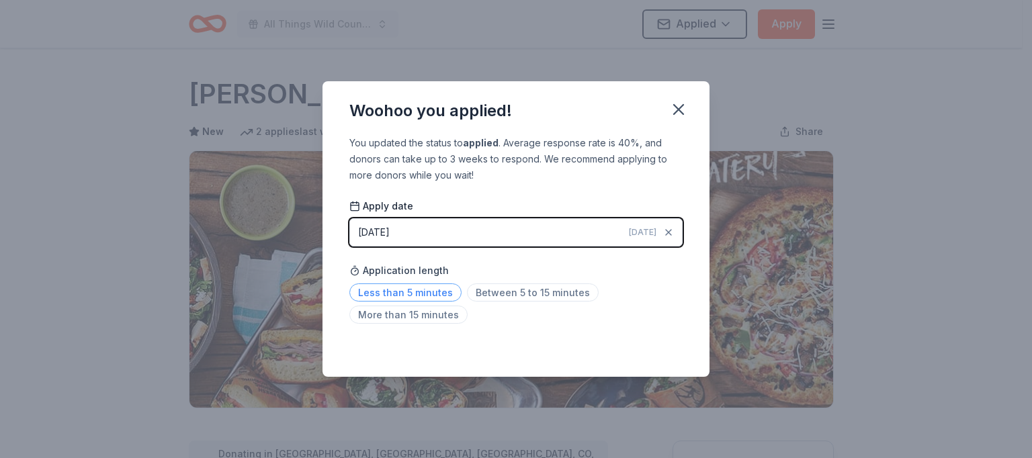
click at [409, 290] on span "Less than 5 minutes" at bounding box center [405, 293] width 112 height 18
click at [678, 106] on icon "button" at bounding box center [678, 109] width 19 height 19
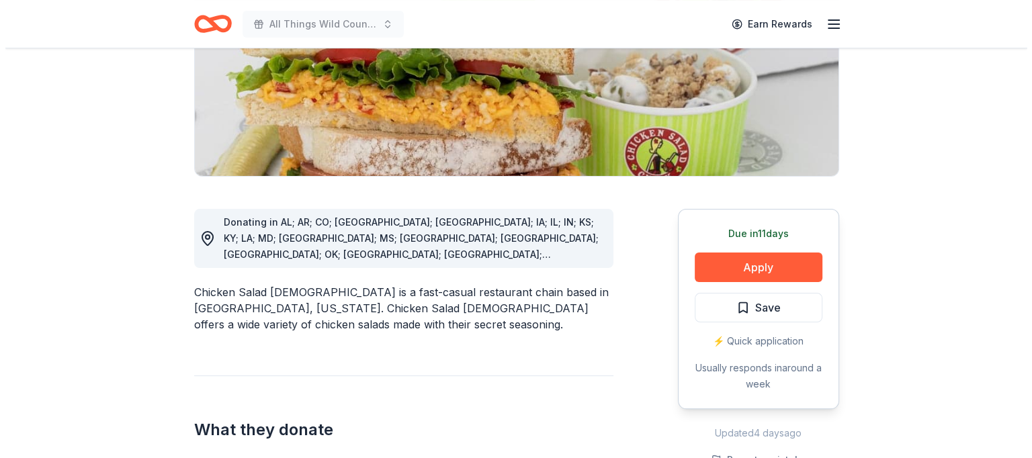
scroll to position [251, 0]
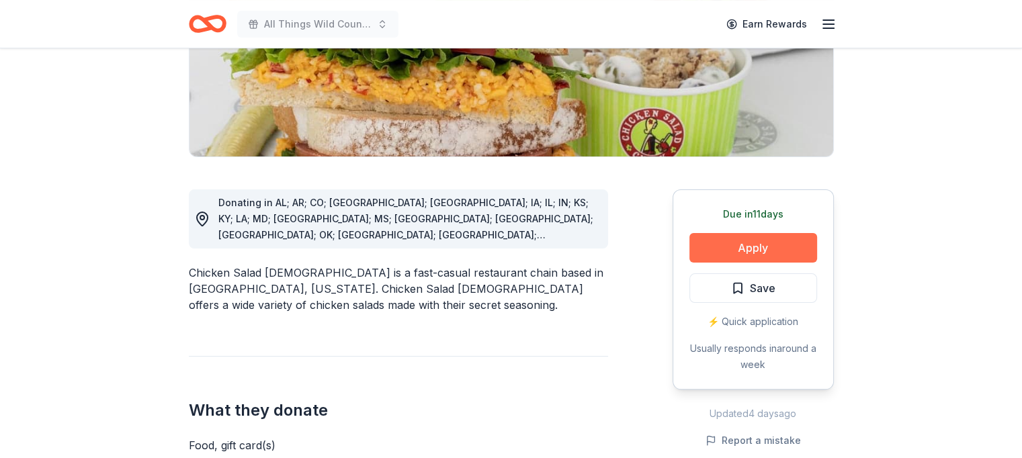
click at [720, 249] on button "Apply" at bounding box center [753, 248] width 128 height 30
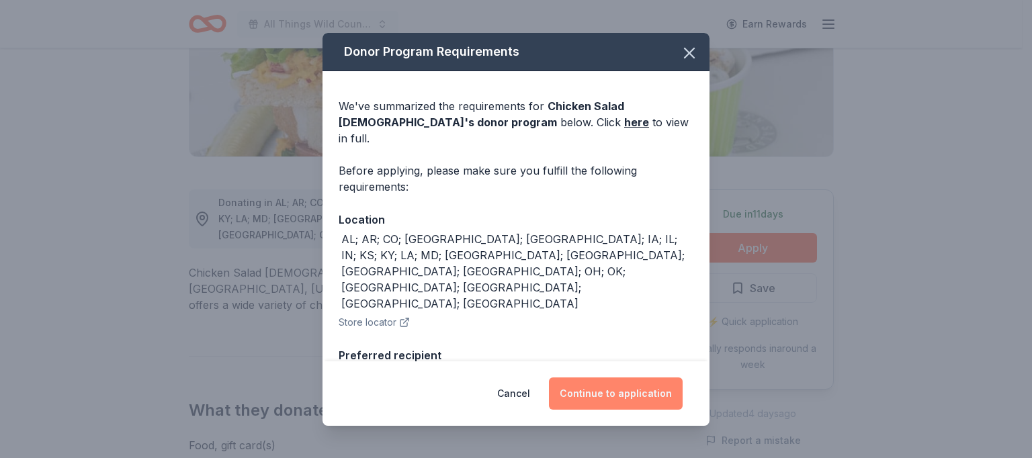
click at [595, 392] on button "Continue to application" at bounding box center [616, 394] width 134 height 32
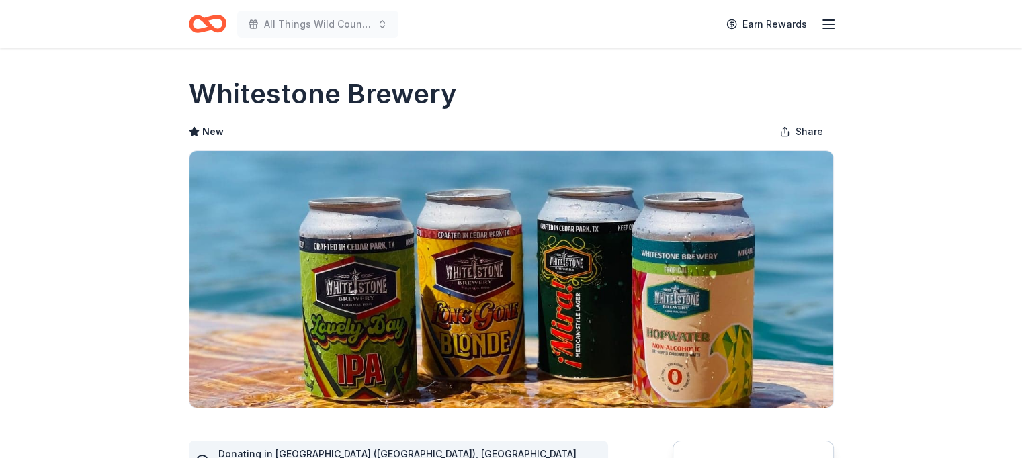
drag, startPoint x: 1011, startPoint y: 95, endPoint x: 1017, endPoint y: 89, distance: 7.6
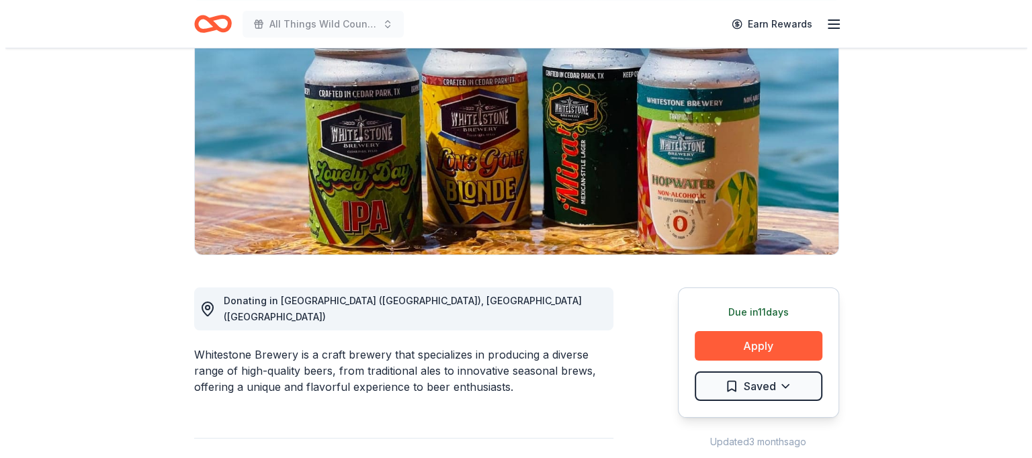
scroll to position [173, 0]
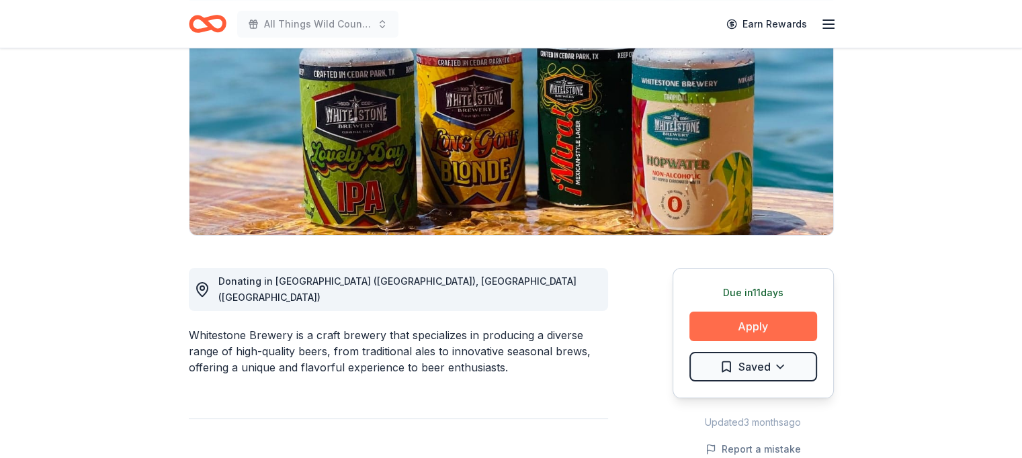
click at [734, 328] on button "Apply" at bounding box center [753, 327] width 128 height 30
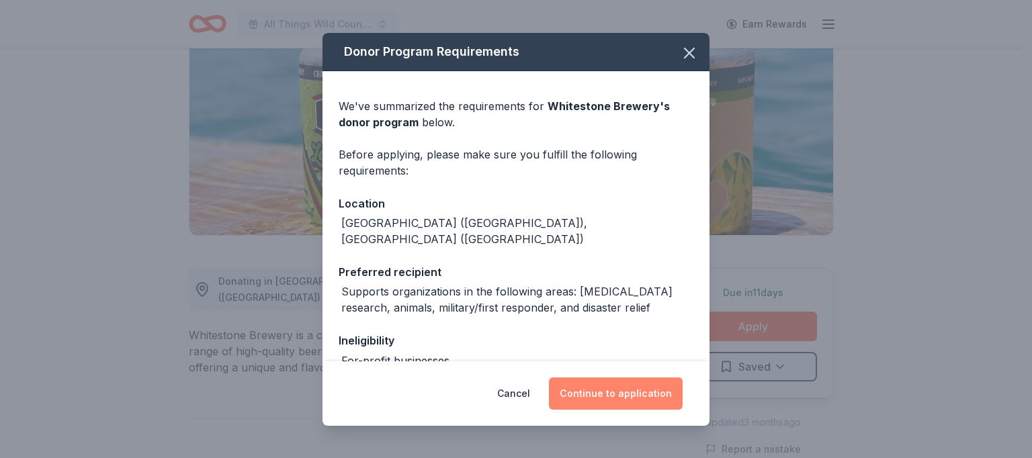
click at [606, 392] on button "Continue to application" at bounding box center [616, 394] width 134 height 32
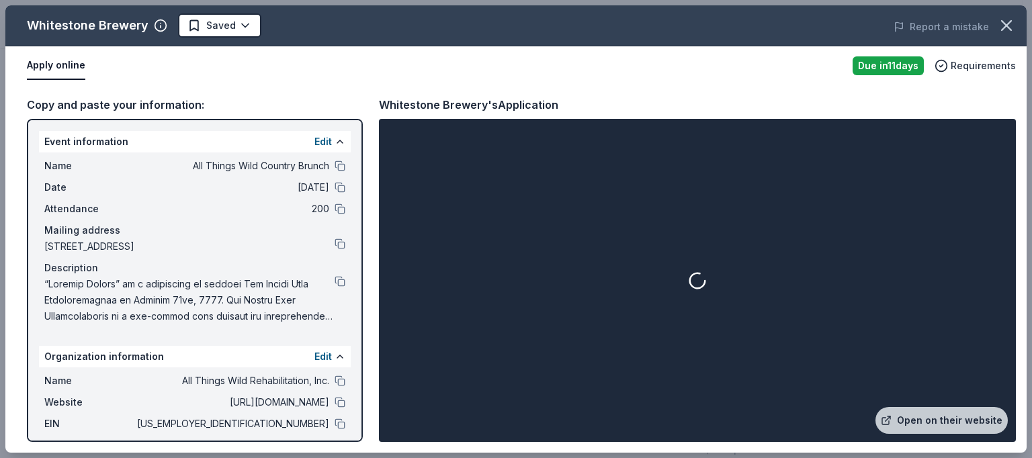
click at [606, 392] on div at bounding box center [698, 281] width 632 height 318
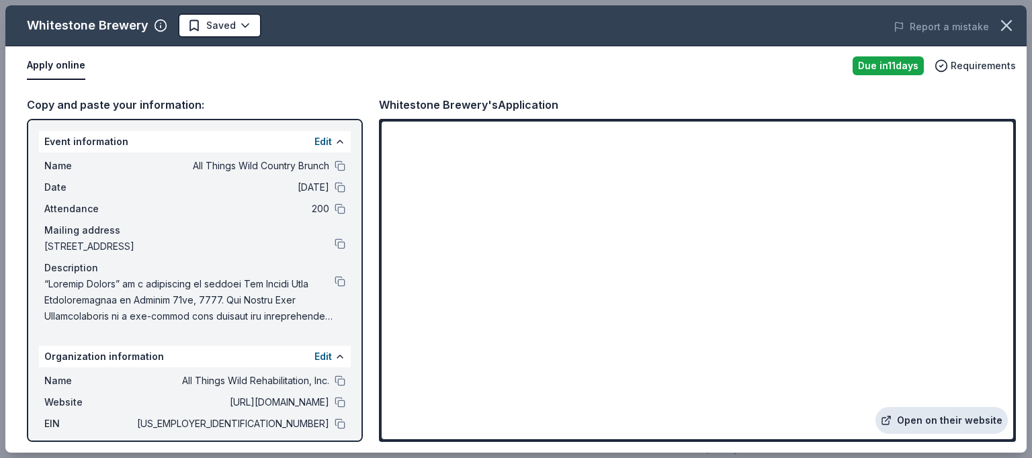
click at [943, 420] on link "Open on their website" at bounding box center [942, 420] width 132 height 27
click at [335, 167] on button at bounding box center [340, 166] width 11 height 11
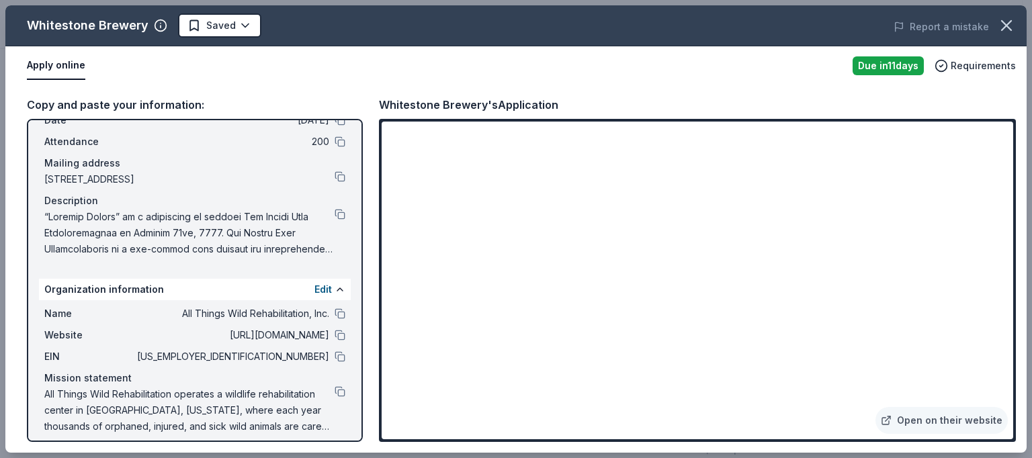
scroll to position [77, 0]
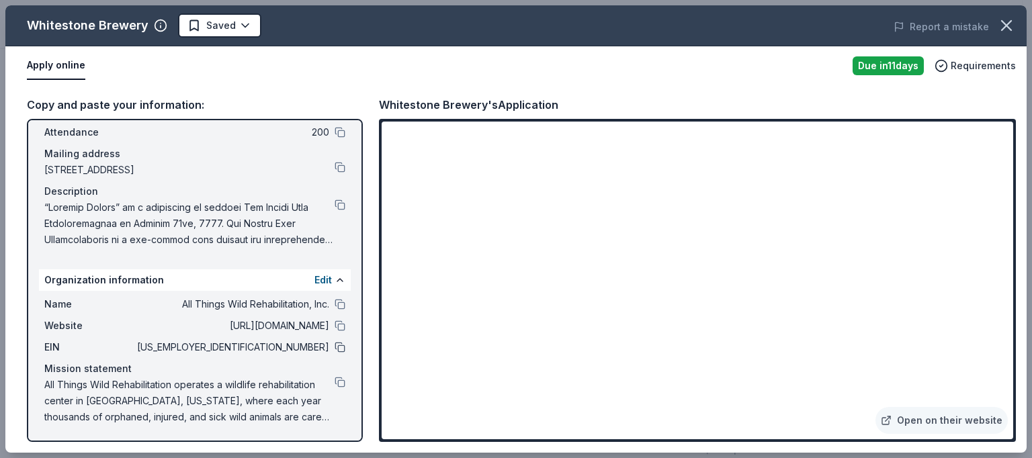
click at [335, 347] on button at bounding box center [340, 347] width 11 height 11
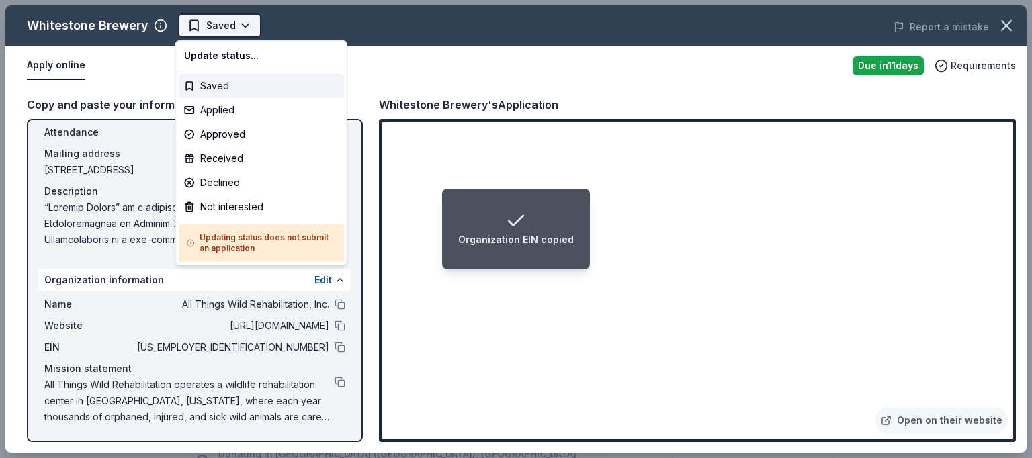
click at [239, 28] on body "Organization EIN copied All Things Wild Country Brunch Saved Apply Due in 11 da…" at bounding box center [511, 229] width 1022 height 458
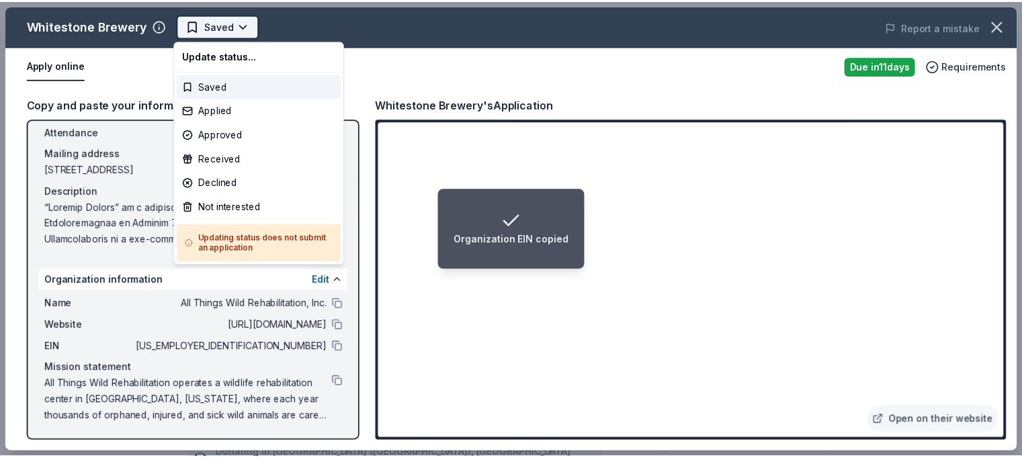
scroll to position [0, 0]
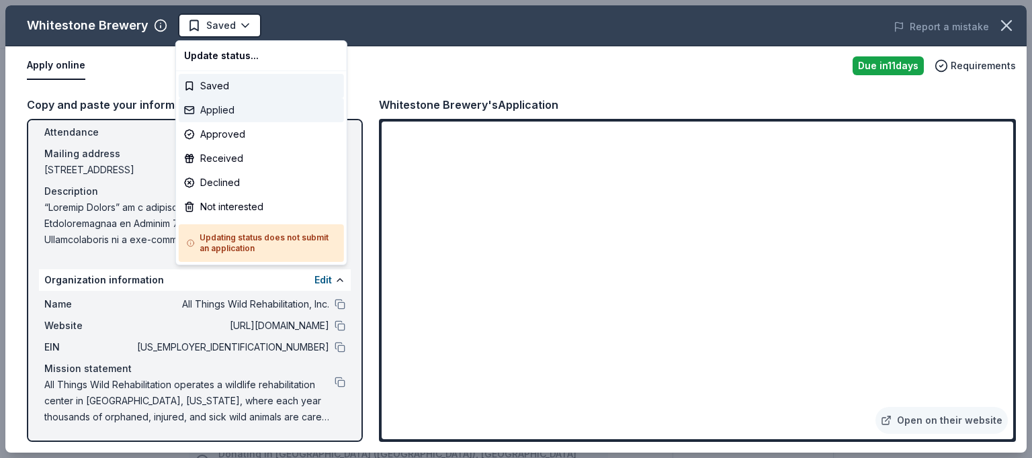
click at [220, 108] on div "Applied" at bounding box center [261, 110] width 165 height 24
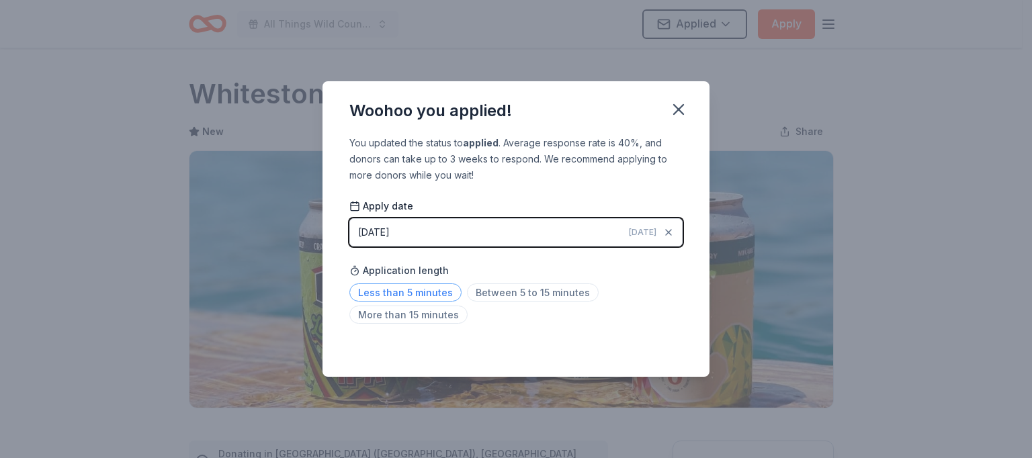
click at [410, 285] on span "Less than 5 minutes" at bounding box center [405, 293] width 112 height 18
click at [675, 112] on icon "button" at bounding box center [678, 109] width 19 height 19
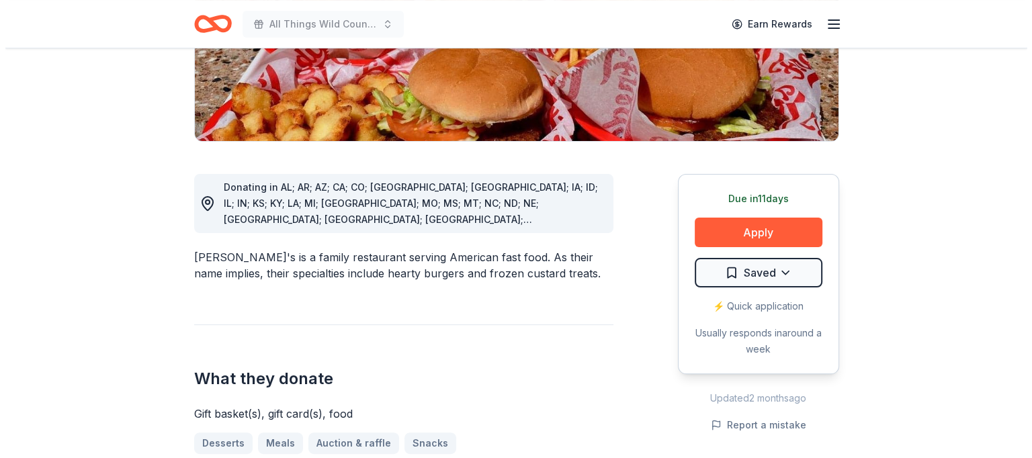
scroll to position [310, 0]
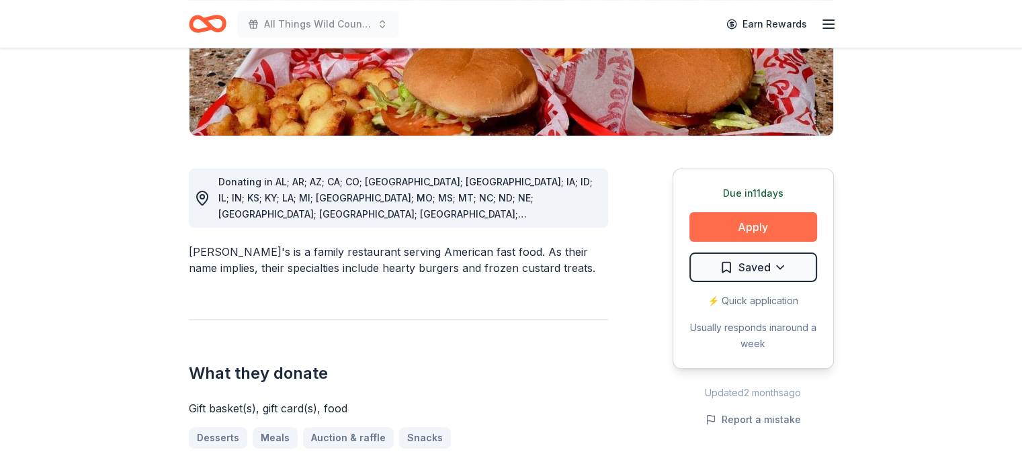
click at [755, 212] on button "Apply" at bounding box center [753, 227] width 128 height 30
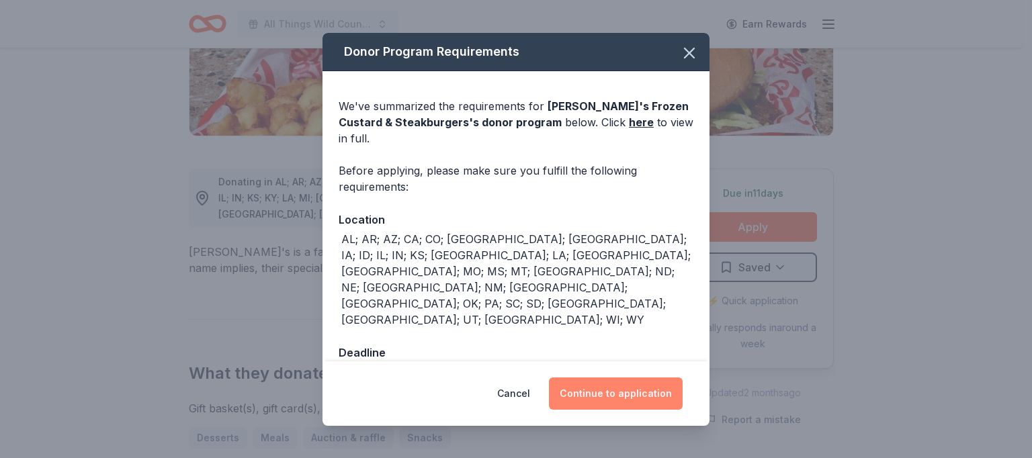
click at [599, 378] on button "Continue to application" at bounding box center [616, 394] width 134 height 32
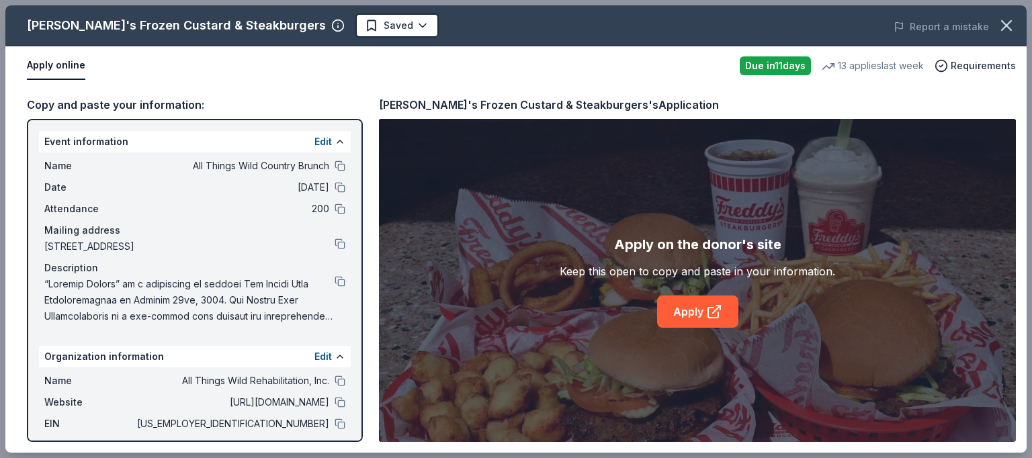
drag, startPoint x: 626, startPoint y: 67, endPoint x: 603, endPoint y: 245, distance: 180.3
click at [603, 245] on div "[PERSON_NAME]'s Frozen Custard & Steakburgers Saved Report a mistake Apply onli…" at bounding box center [515, 229] width 1021 height 448
click at [681, 307] on link "Apply" at bounding box center [697, 312] width 81 height 32
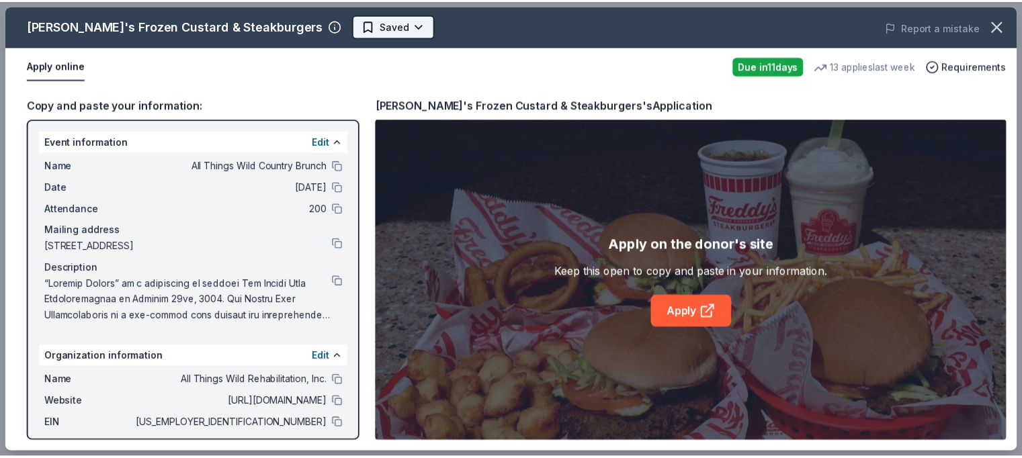
scroll to position [0, 0]
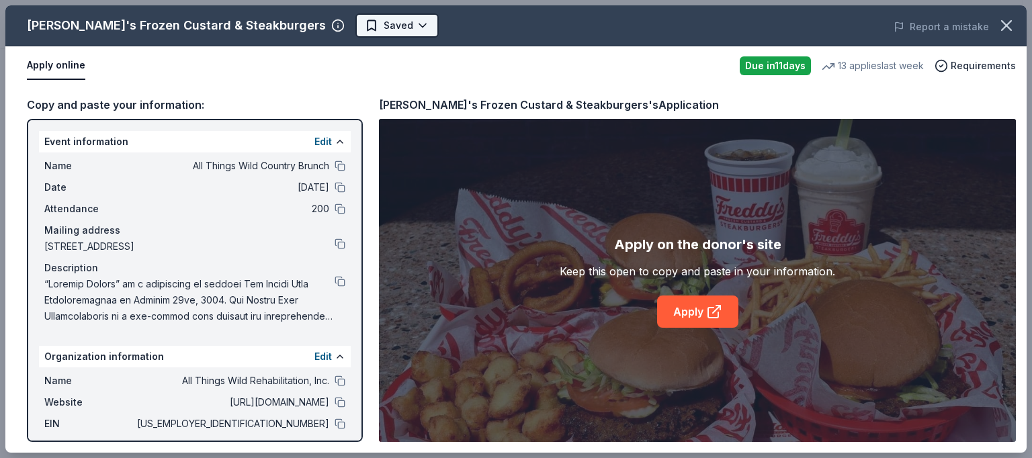
click at [359, 26] on body "All Things Wild Country Brunch Earn Rewards Due [DATE] Share Freddy's Frozen Cu…" at bounding box center [511, 229] width 1022 height 458
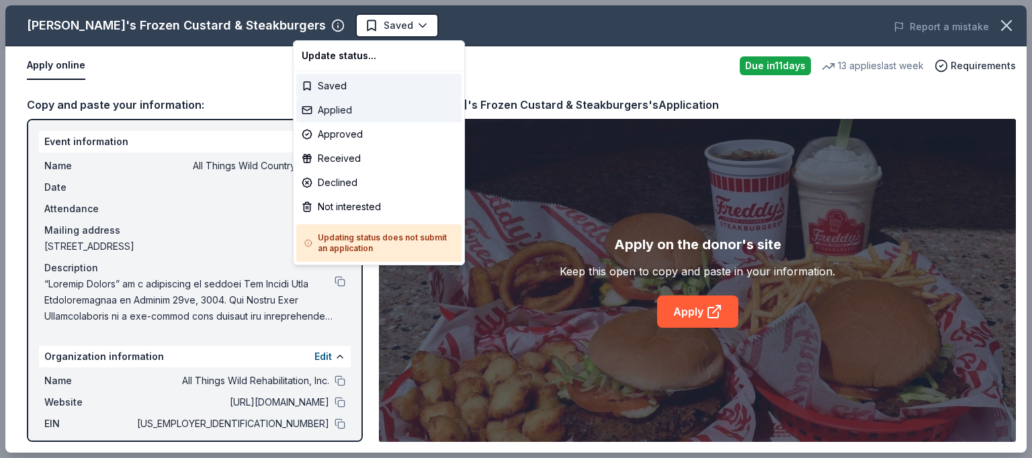
click at [340, 116] on div "Applied" at bounding box center [378, 110] width 165 height 24
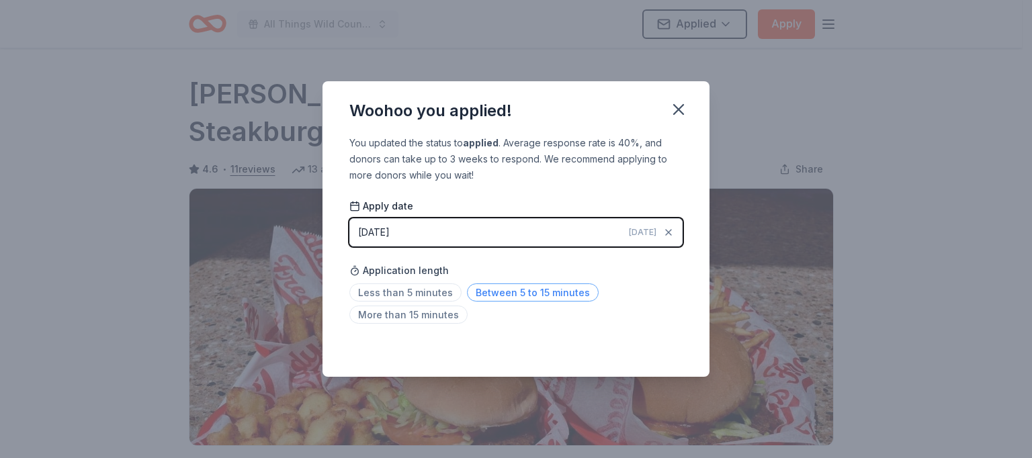
click at [508, 294] on span "Between 5 to 15 minutes" at bounding box center [533, 293] width 132 height 18
click at [679, 110] on icon "button" at bounding box center [678, 109] width 9 height 9
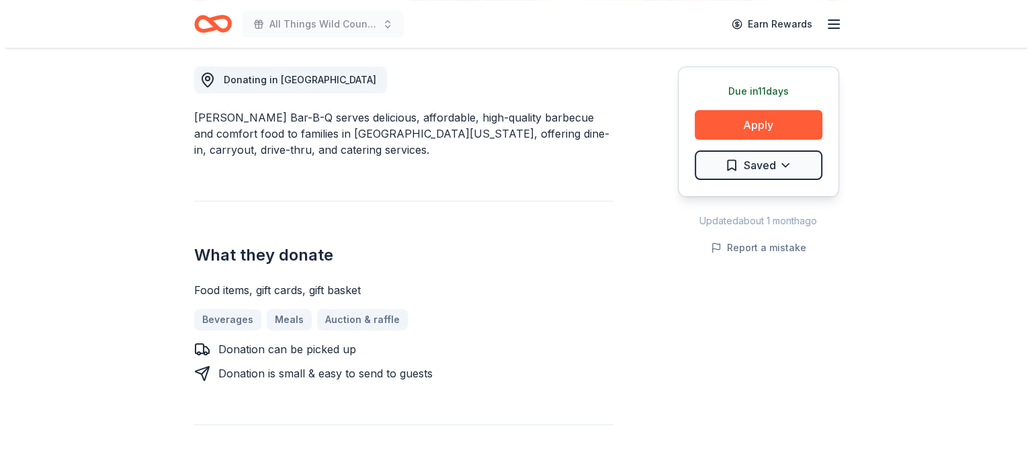
scroll to position [413, 0]
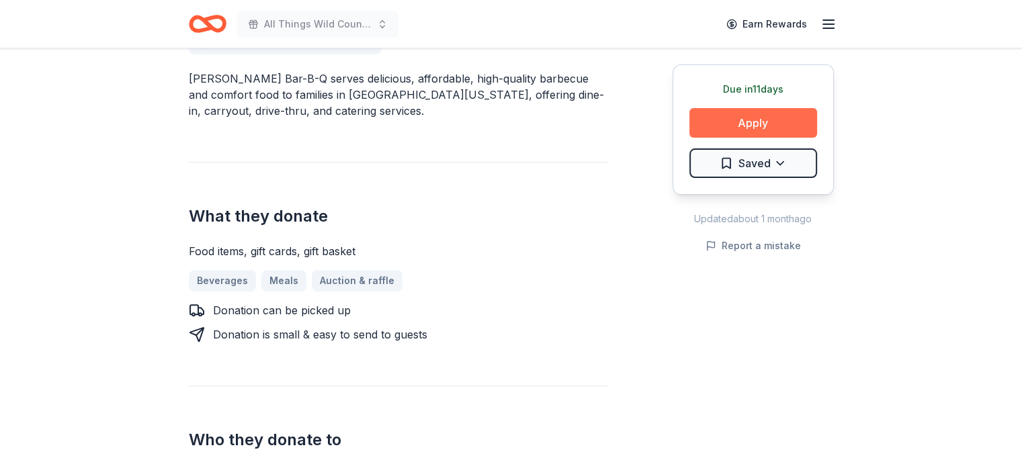
click at [790, 122] on button "Apply" at bounding box center [753, 123] width 128 height 30
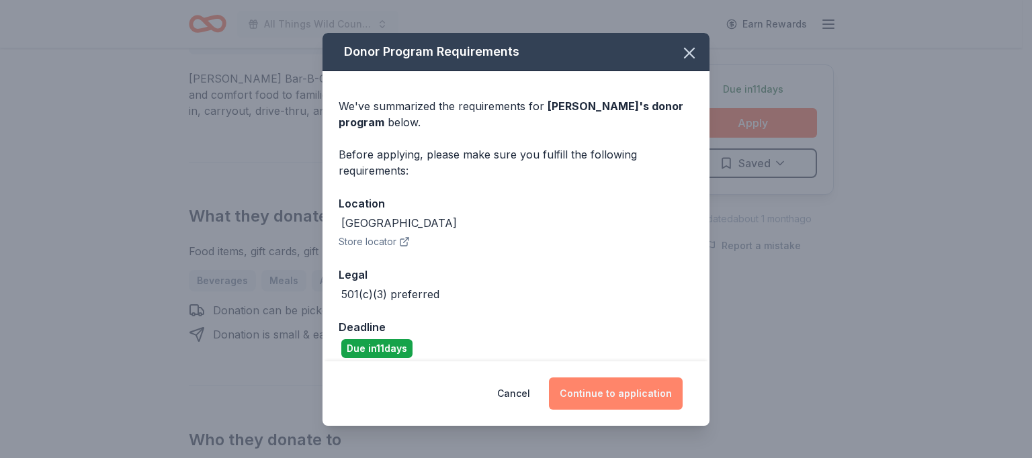
click at [621, 390] on button "Continue to application" at bounding box center [616, 394] width 134 height 32
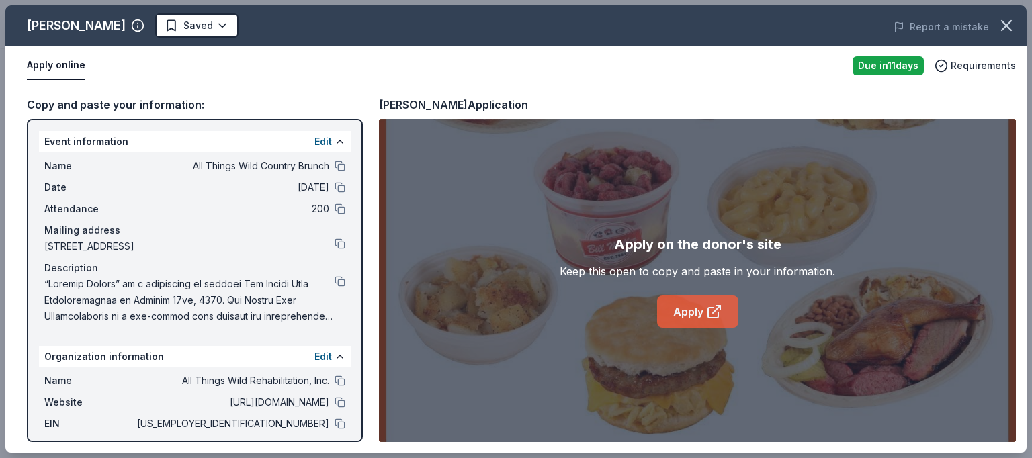
click at [685, 307] on link "Apply" at bounding box center [697, 312] width 81 height 32
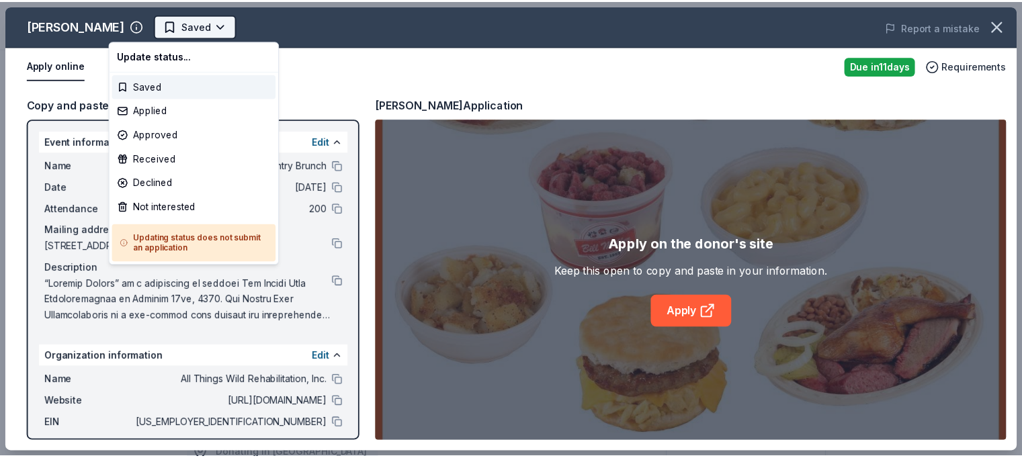
scroll to position [0, 0]
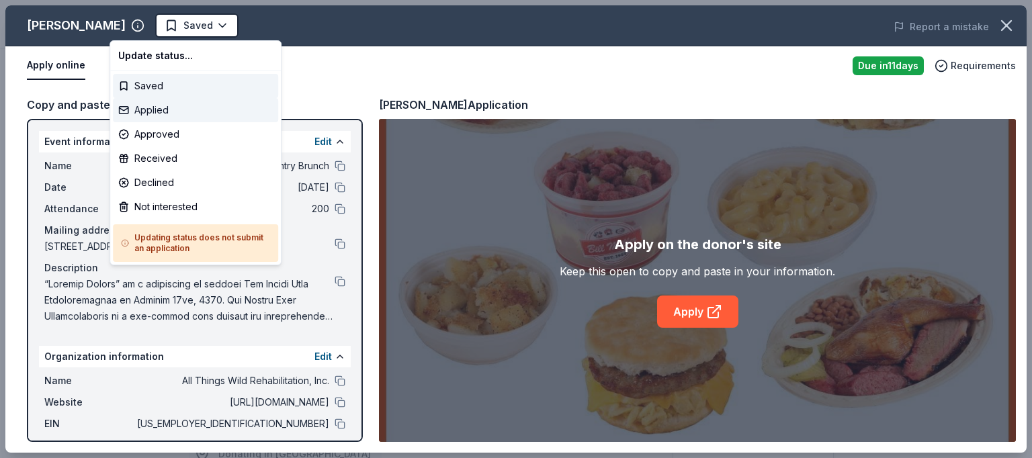
click at [159, 108] on div "Applied" at bounding box center [195, 110] width 165 height 24
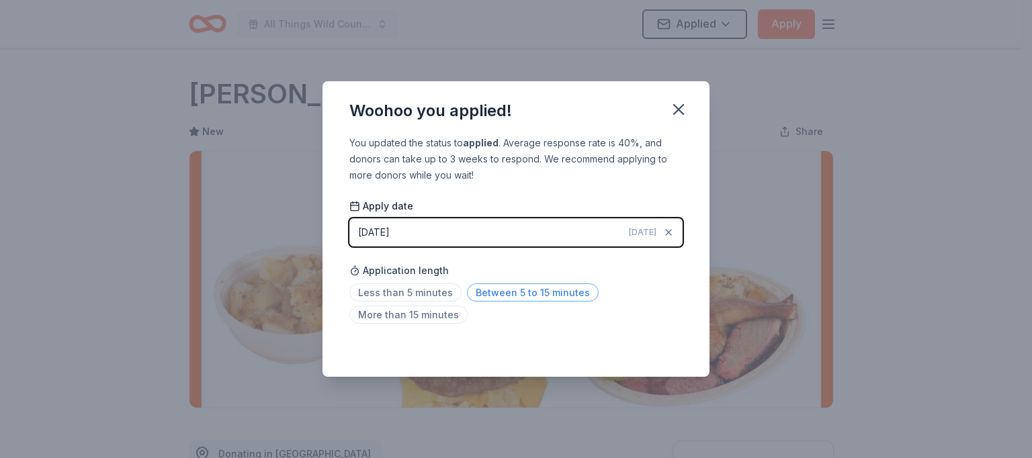
click at [507, 287] on span "Between 5 to 15 minutes" at bounding box center [533, 293] width 132 height 18
click at [673, 111] on icon "button" at bounding box center [678, 109] width 19 height 19
